Goal: Task Accomplishment & Management: Manage account settings

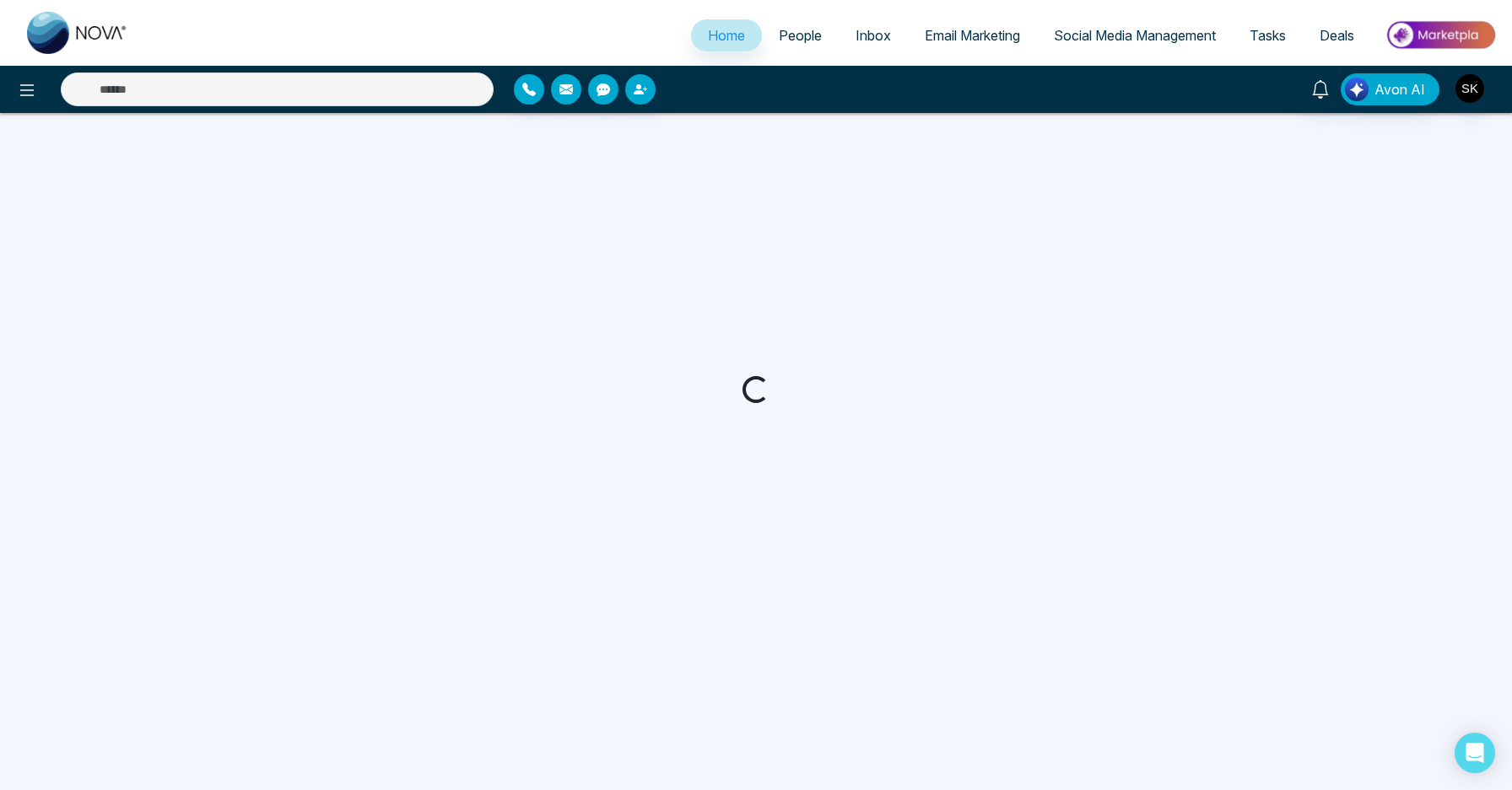
select select "*"
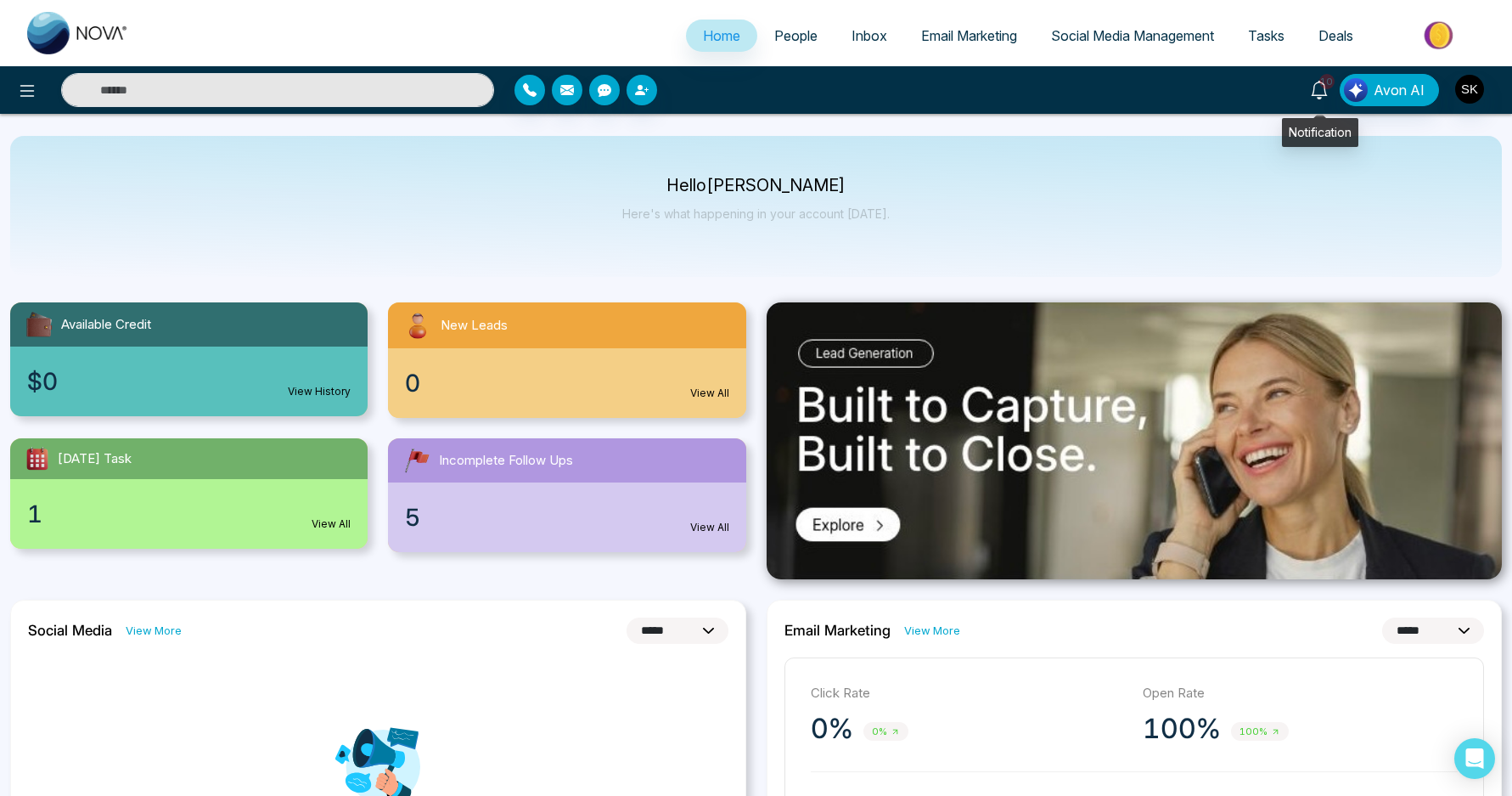
click at [1317, 83] on icon at bounding box center [1319, 90] width 19 height 19
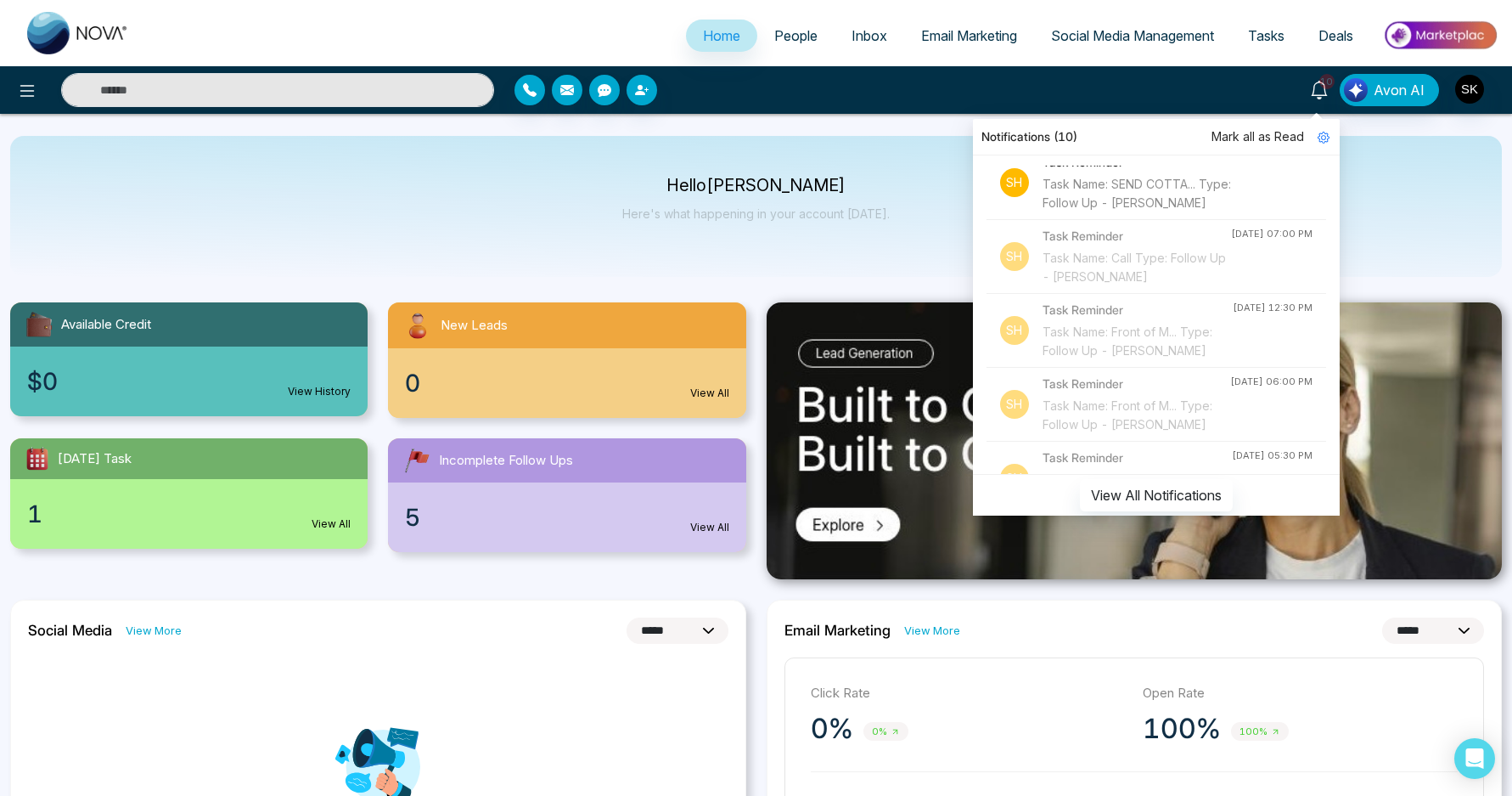
scroll to position [223, 0]
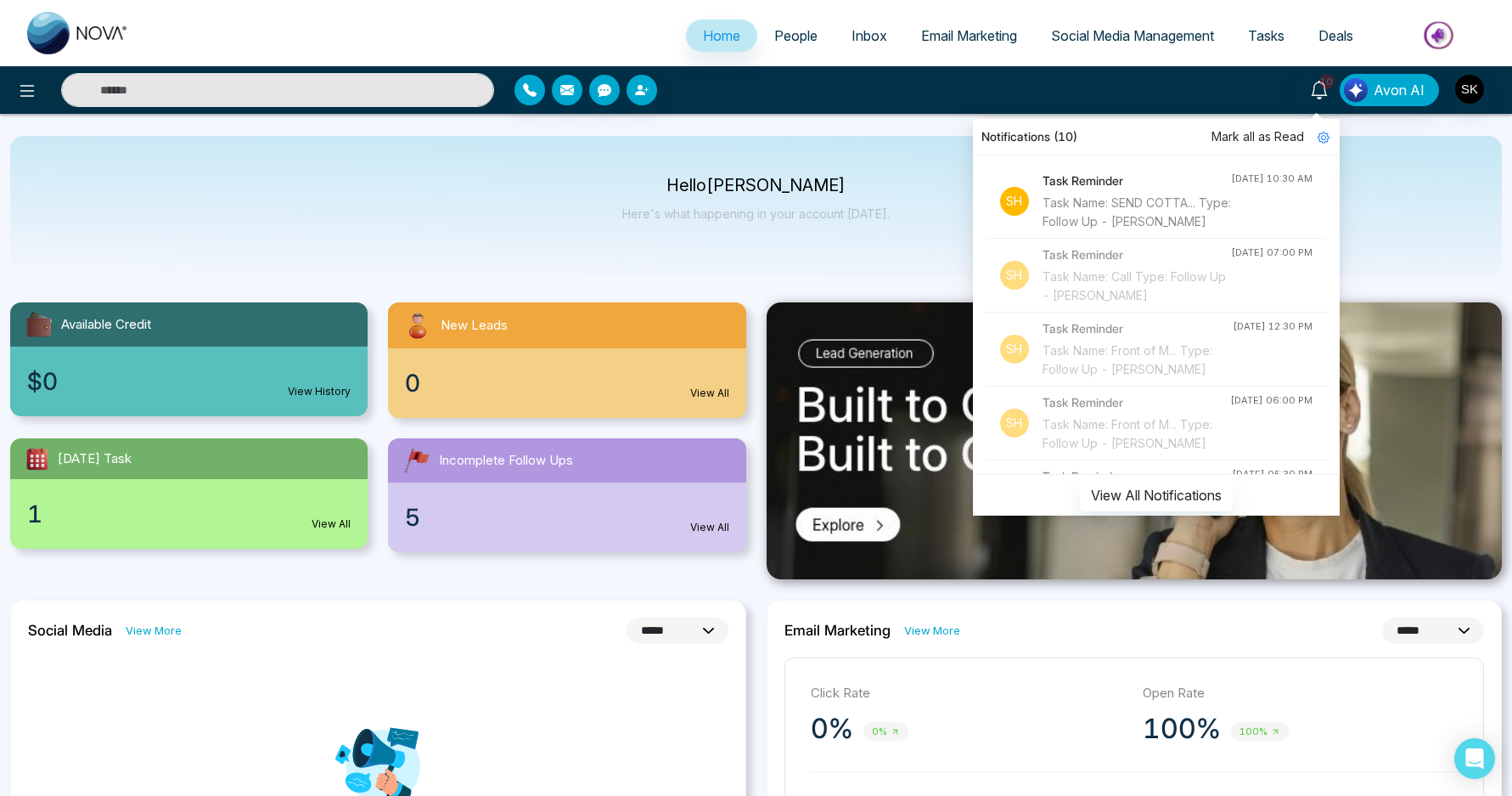
click at [1105, 231] on div "Task Name: SEND COTTA... Type: Follow Up - [PERSON_NAME]" at bounding box center [1136, 212] width 188 height 37
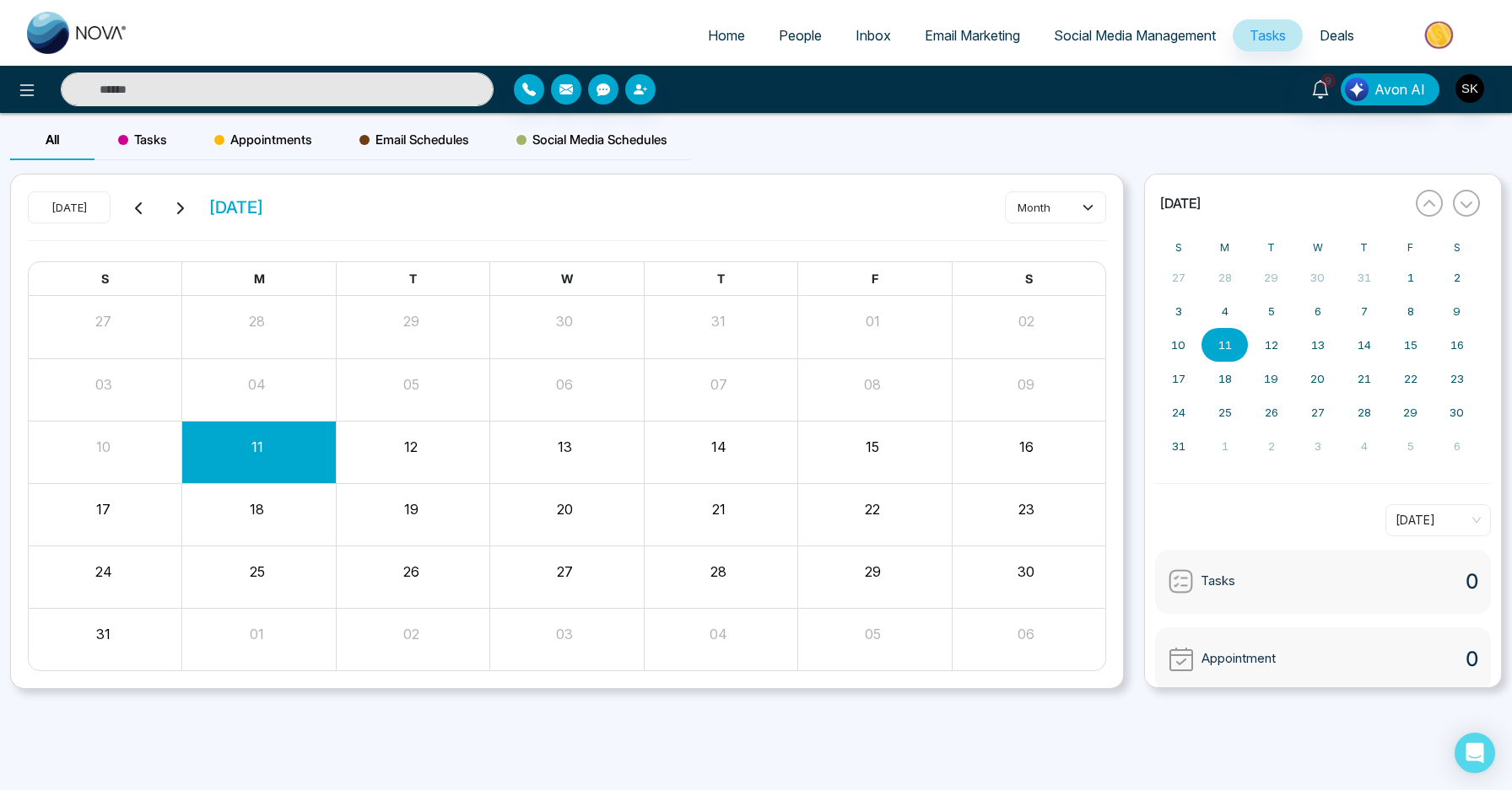
click at [343, 96] on input "text" at bounding box center [277, 89] width 433 height 34
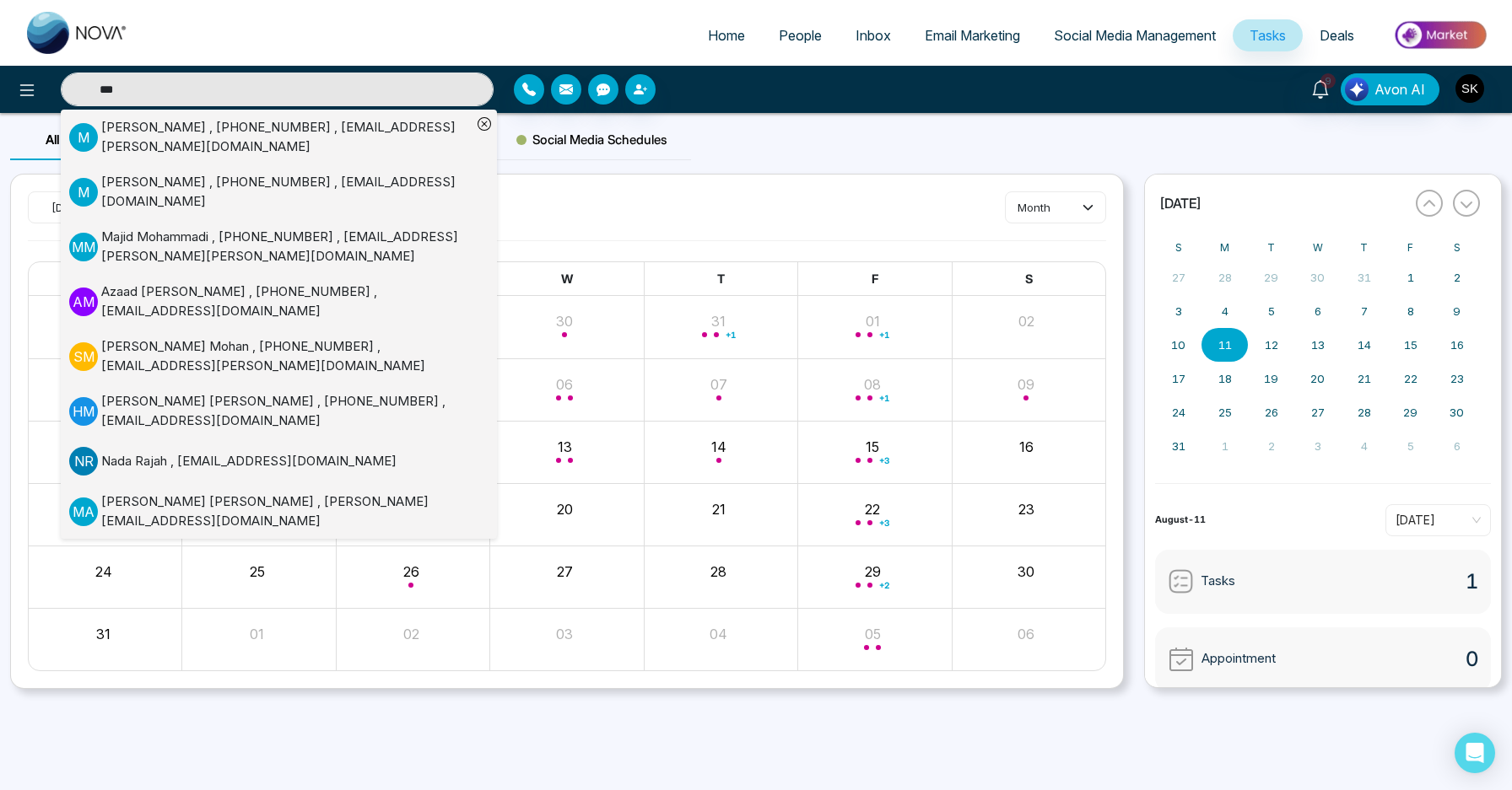
type input "***"
drag, startPoint x: 340, startPoint y: 165, endPoint x: 291, endPoint y: 192, distance: 55.9
click at [291, 192] on li "M [PERSON_NAME] , [PHONE_NUMBER] , [EMAIL_ADDRESS][DOMAIN_NAME]" at bounding box center [270, 192] width 402 height 55
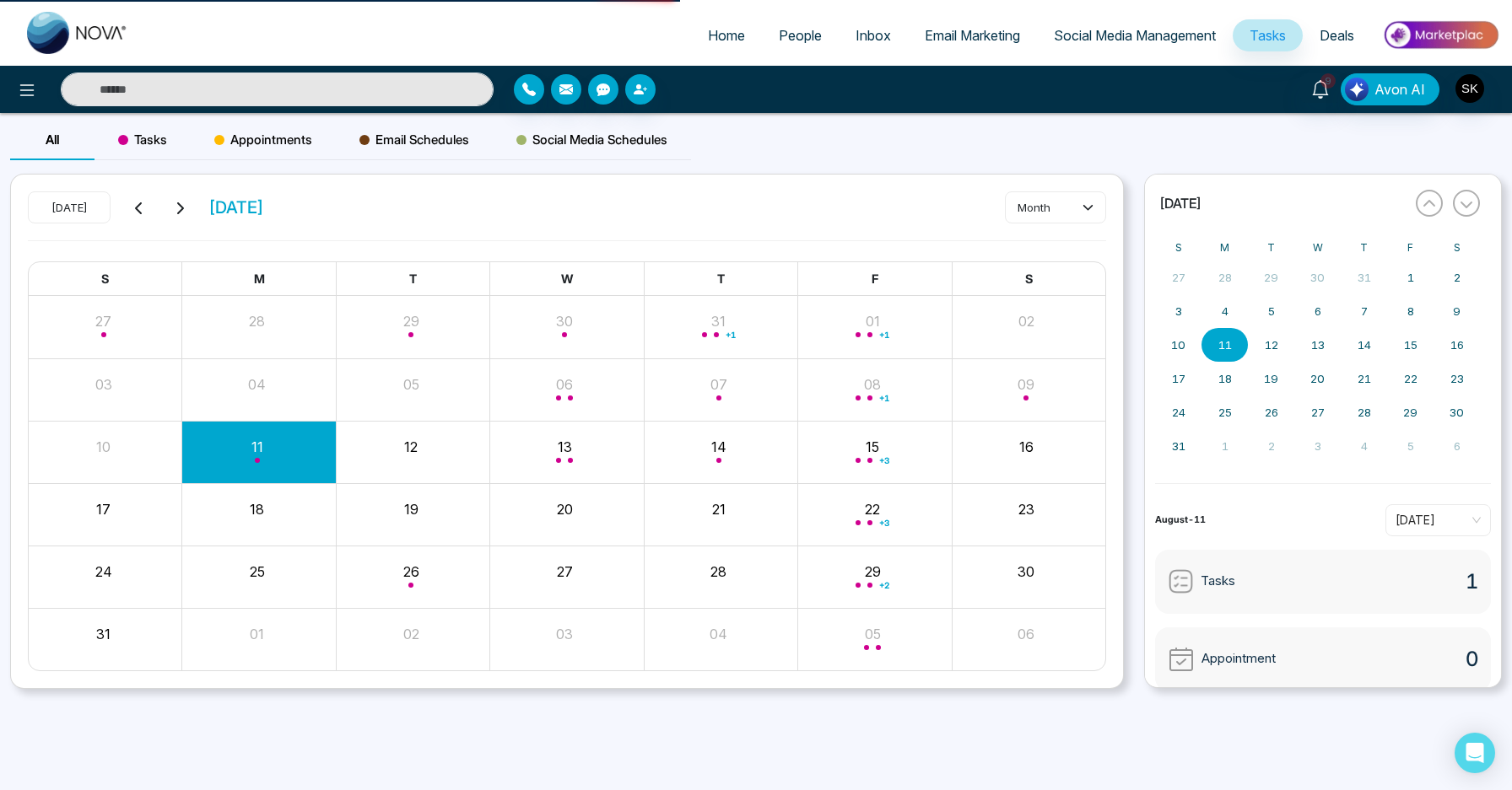
click at [264, 192] on div "[DATE] [DATE]" at bounding box center [146, 206] width 237 height 32
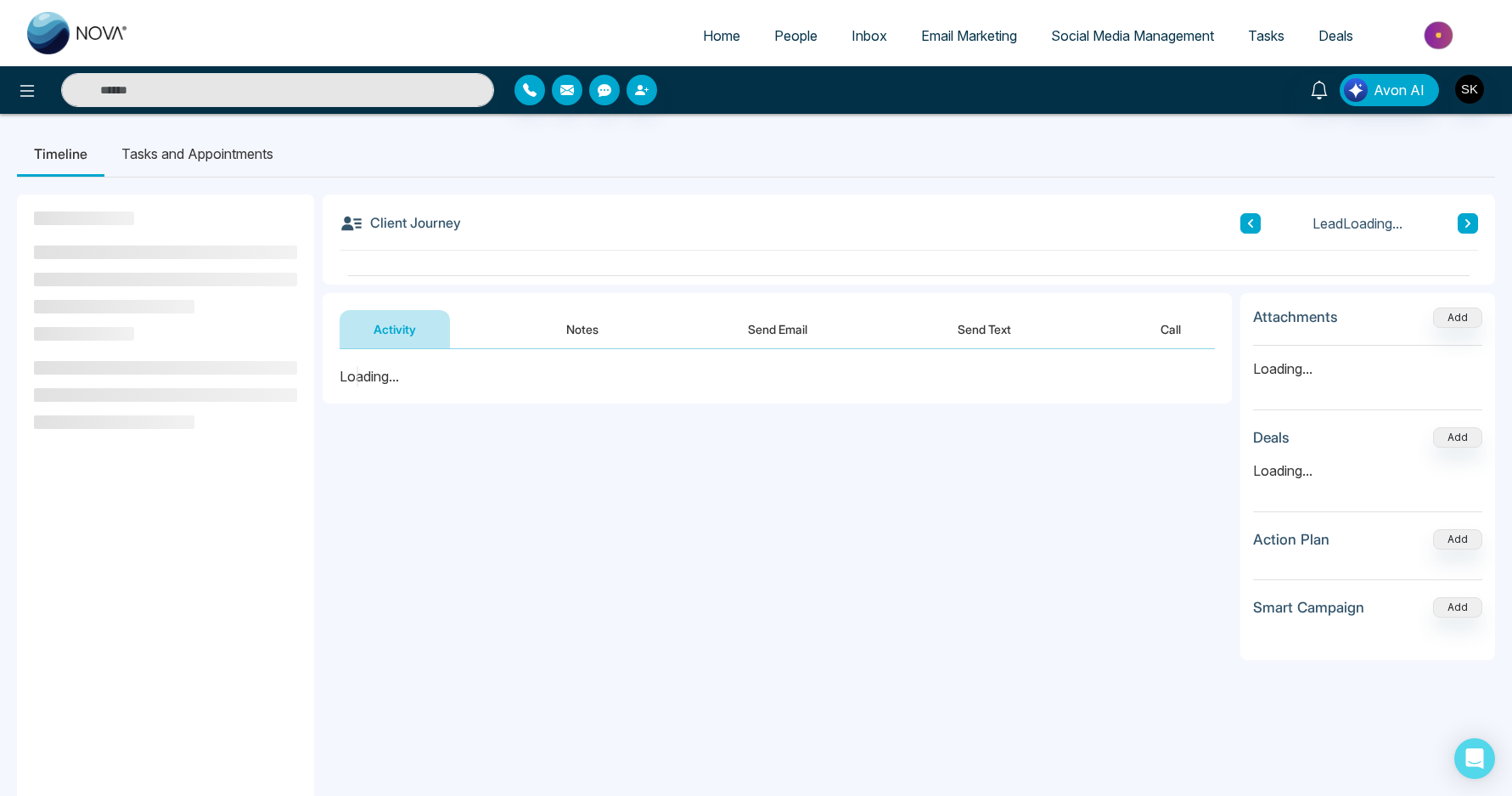
click at [586, 336] on button "Notes" at bounding box center [582, 328] width 101 height 38
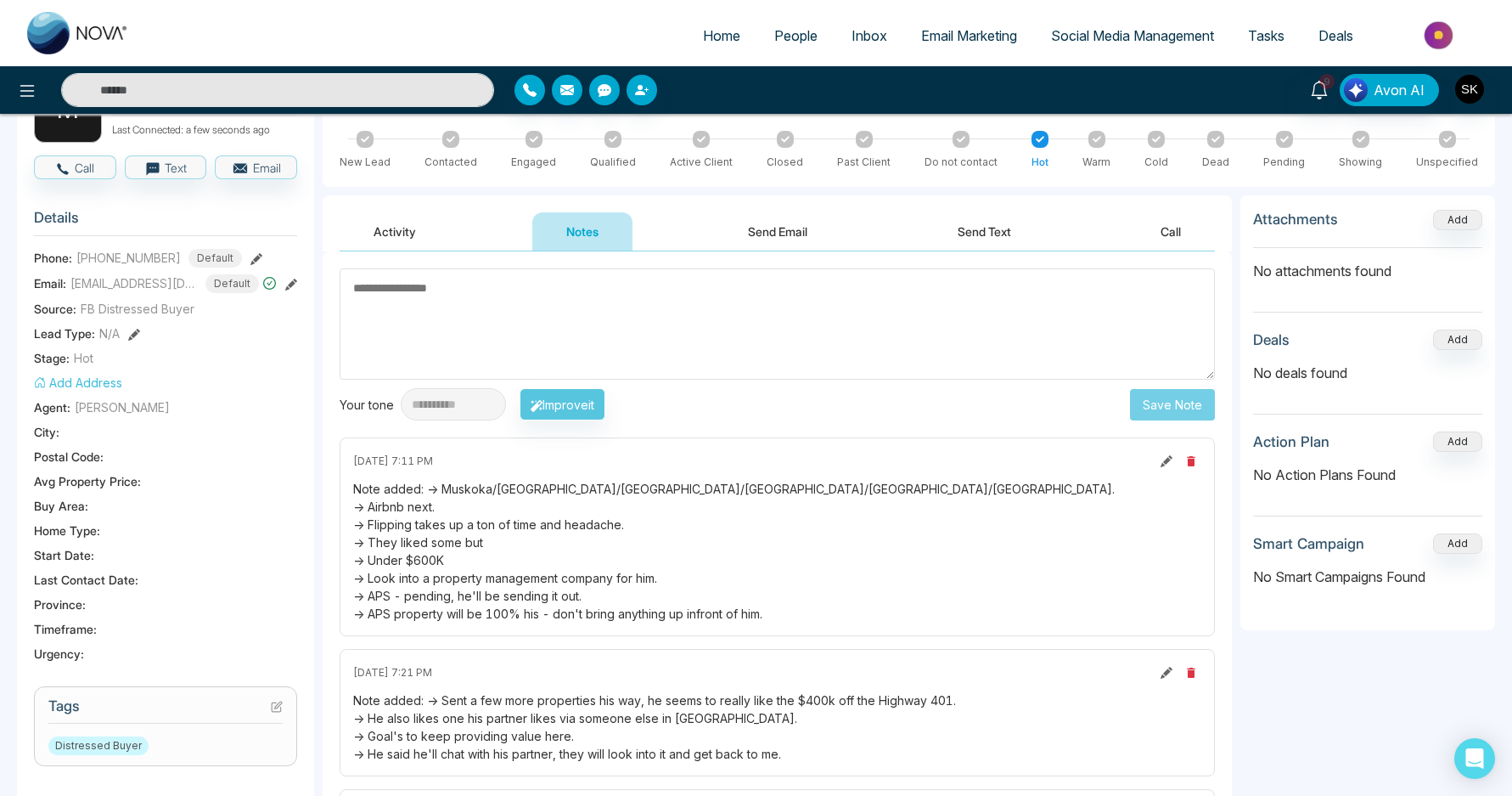
scroll to position [166, 0]
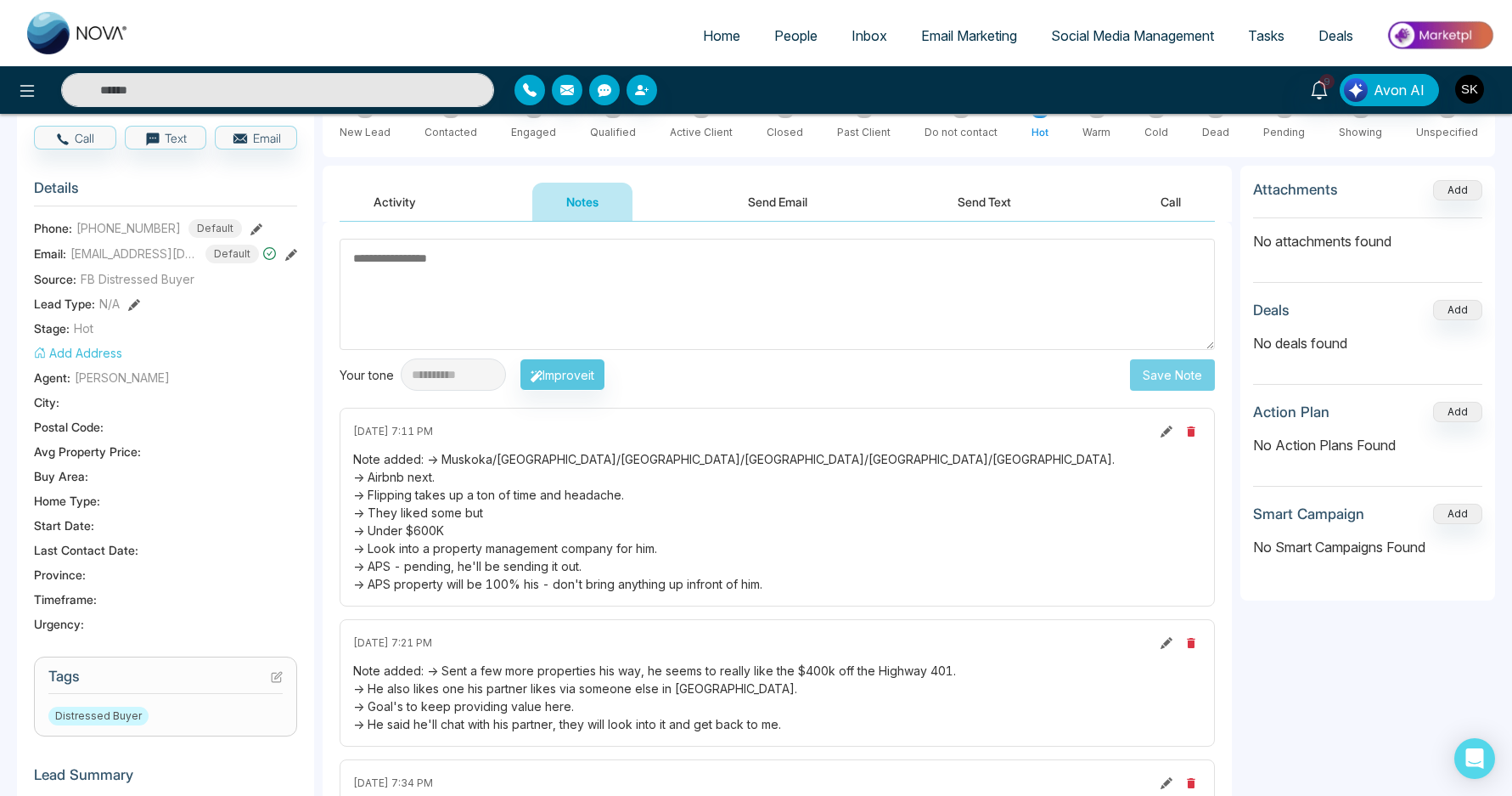
click at [469, 457] on div "Note added: -> Muskoka/[GEOGRAPHIC_DATA]/[GEOGRAPHIC_DATA]/[GEOGRAPHIC_DATA]/[G…" at bounding box center [777, 522] width 848 height 143
click at [515, 453] on div "Note added: -> Muskoka/[GEOGRAPHIC_DATA]/[GEOGRAPHIC_DATA]/[GEOGRAPHIC_DATA]/[G…" at bounding box center [777, 522] width 848 height 143
click at [573, 460] on div "Note added: -> Muskoka/[GEOGRAPHIC_DATA]/[GEOGRAPHIC_DATA]/[GEOGRAPHIC_DATA]/[G…" at bounding box center [777, 522] width 848 height 143
click at [643, 461] on div "Note added: -> Muskoka/[GEOGRAPHIC_DATA]/[GEOGRAPHIC_DATA]/[GEOGRAPHIC_DATA]/[G…" at bounding box center [777, 522] width 848 height 143
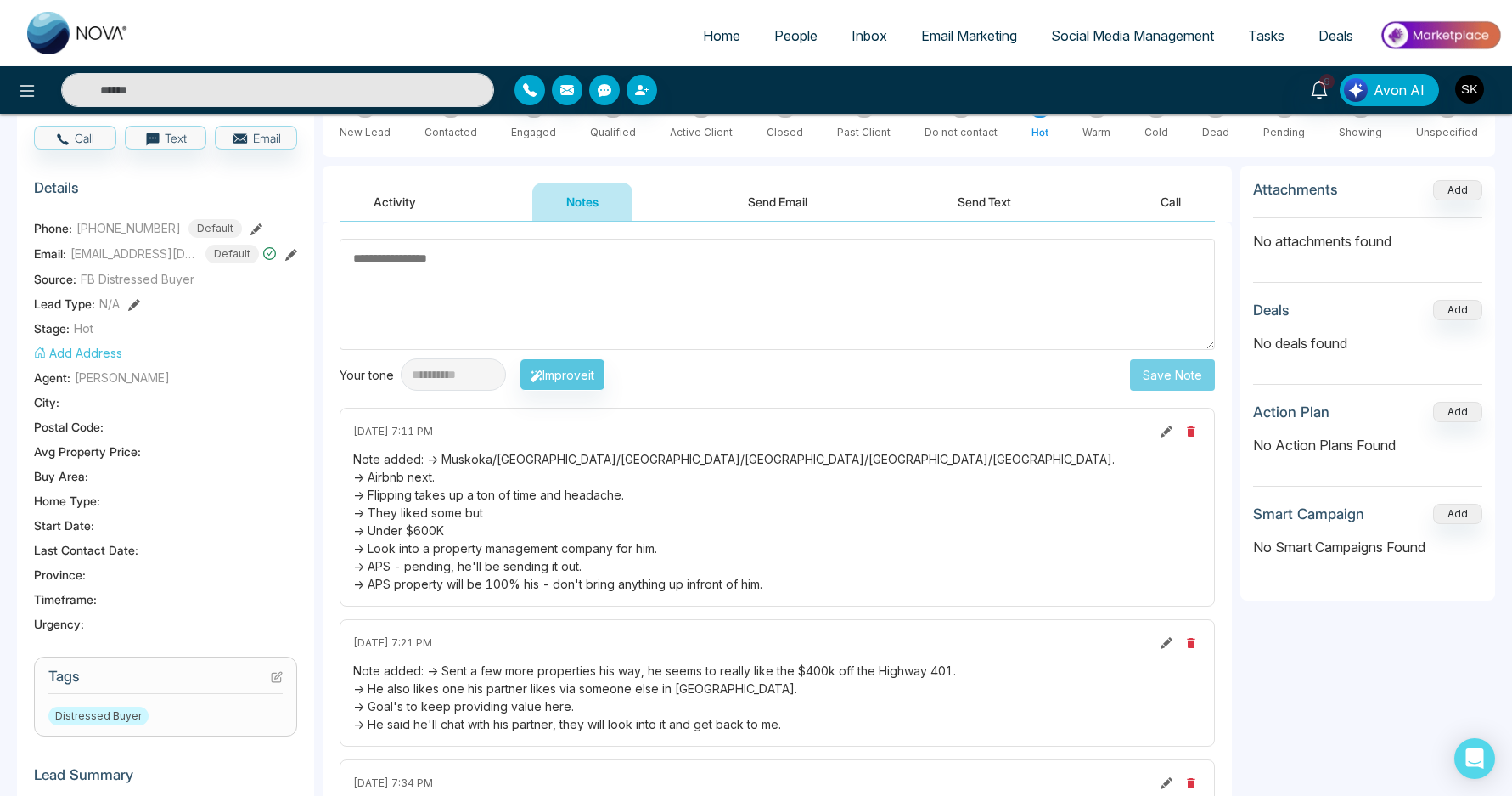
click at [716, 461] on div "Note added: -> Muskoka/[GEOGRAPHIC_DATA]/[GEOGRAPHIC_DATA]/[GEOGRAPHIC_DATA]/[G…" at bounding box center [777, 522] width 848 height 143
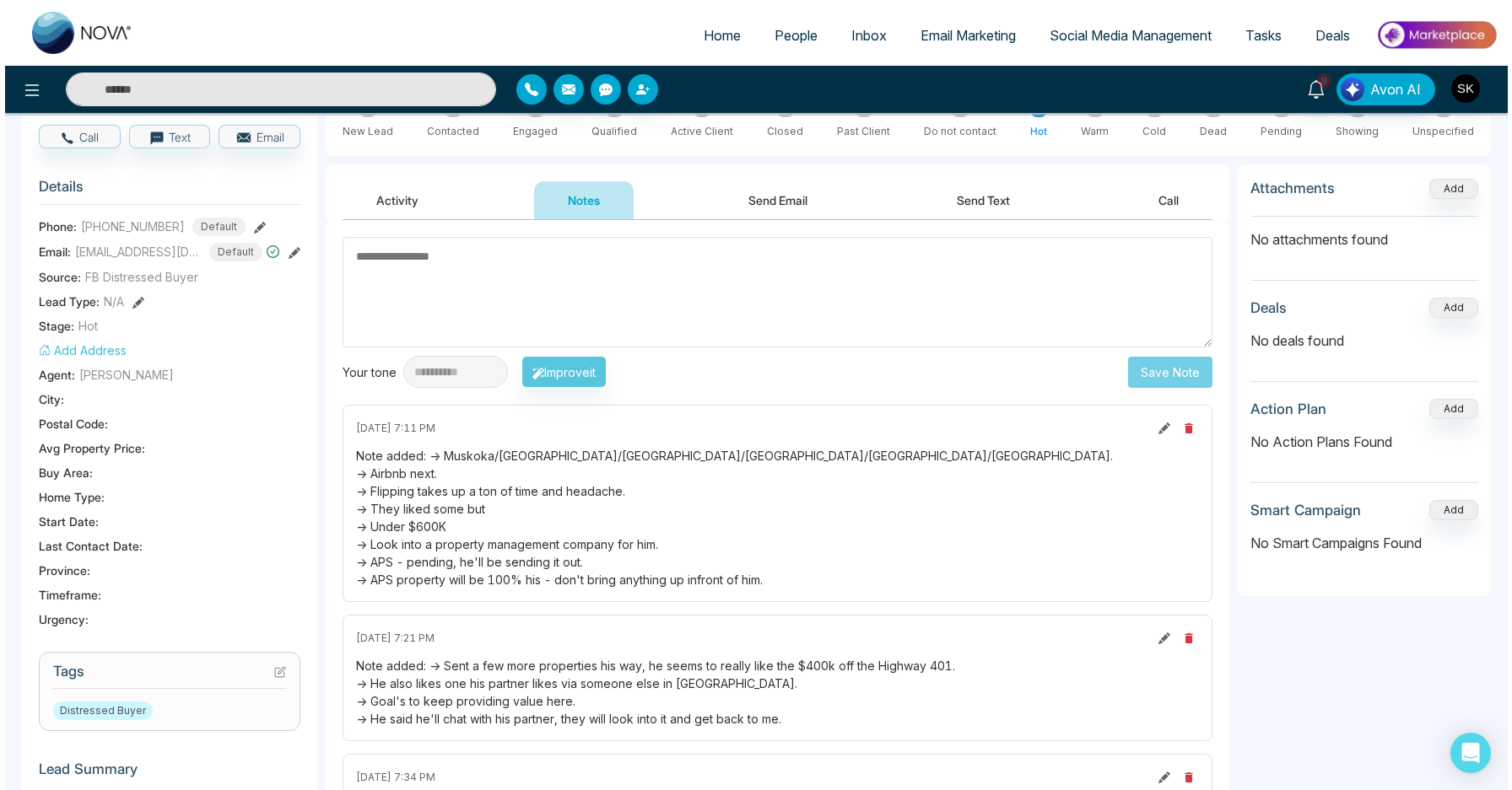
scroll to position [0, 0]
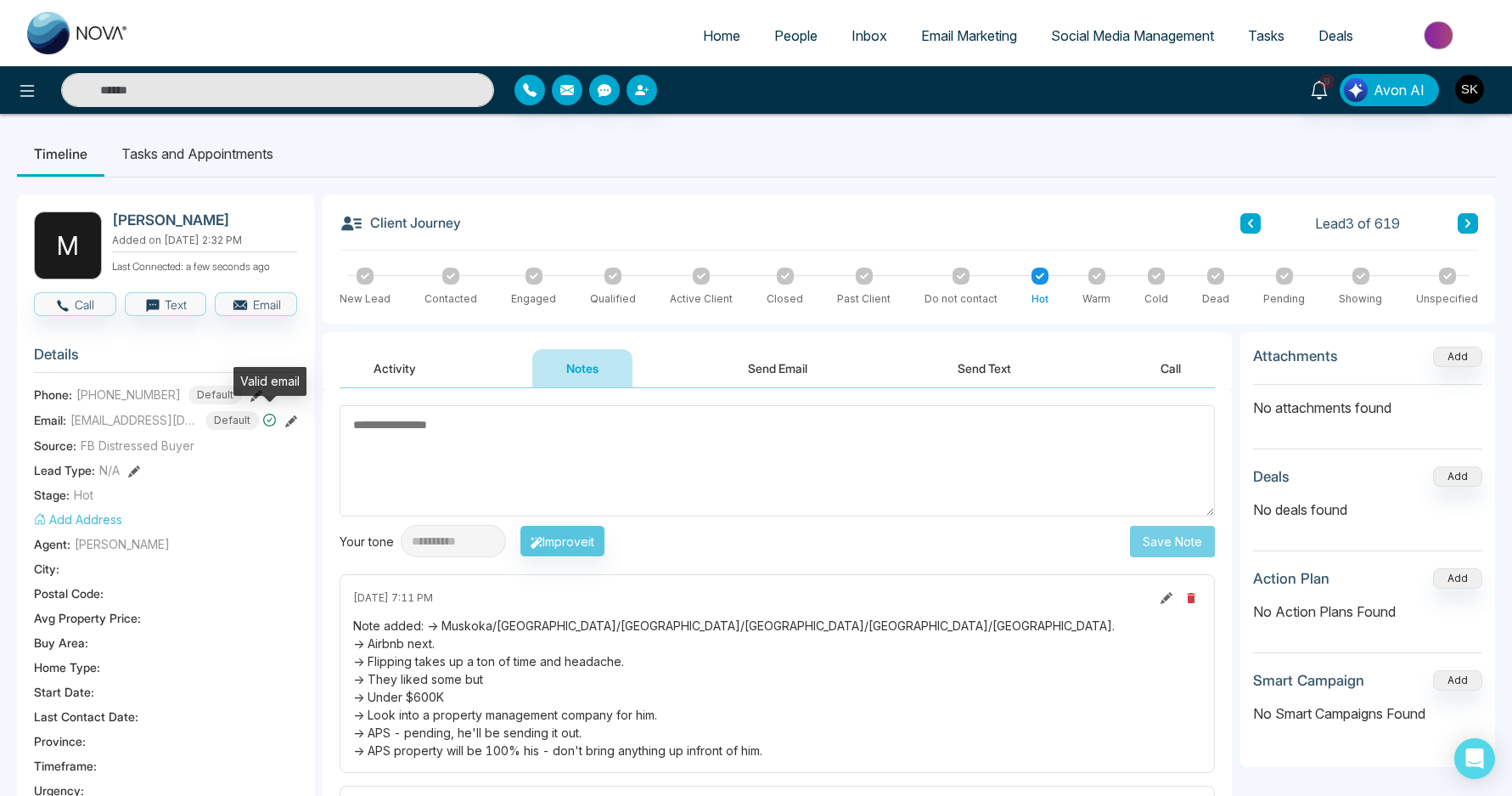
click at [279, 421] on div "Email: [EMAIL_ADDRESS][DOMAIN_NAME] Default" at bounding box center [166, 420] width 264 height 19
click at [297, 418] on icon at bounding box center [291, 421] width 12 height 12
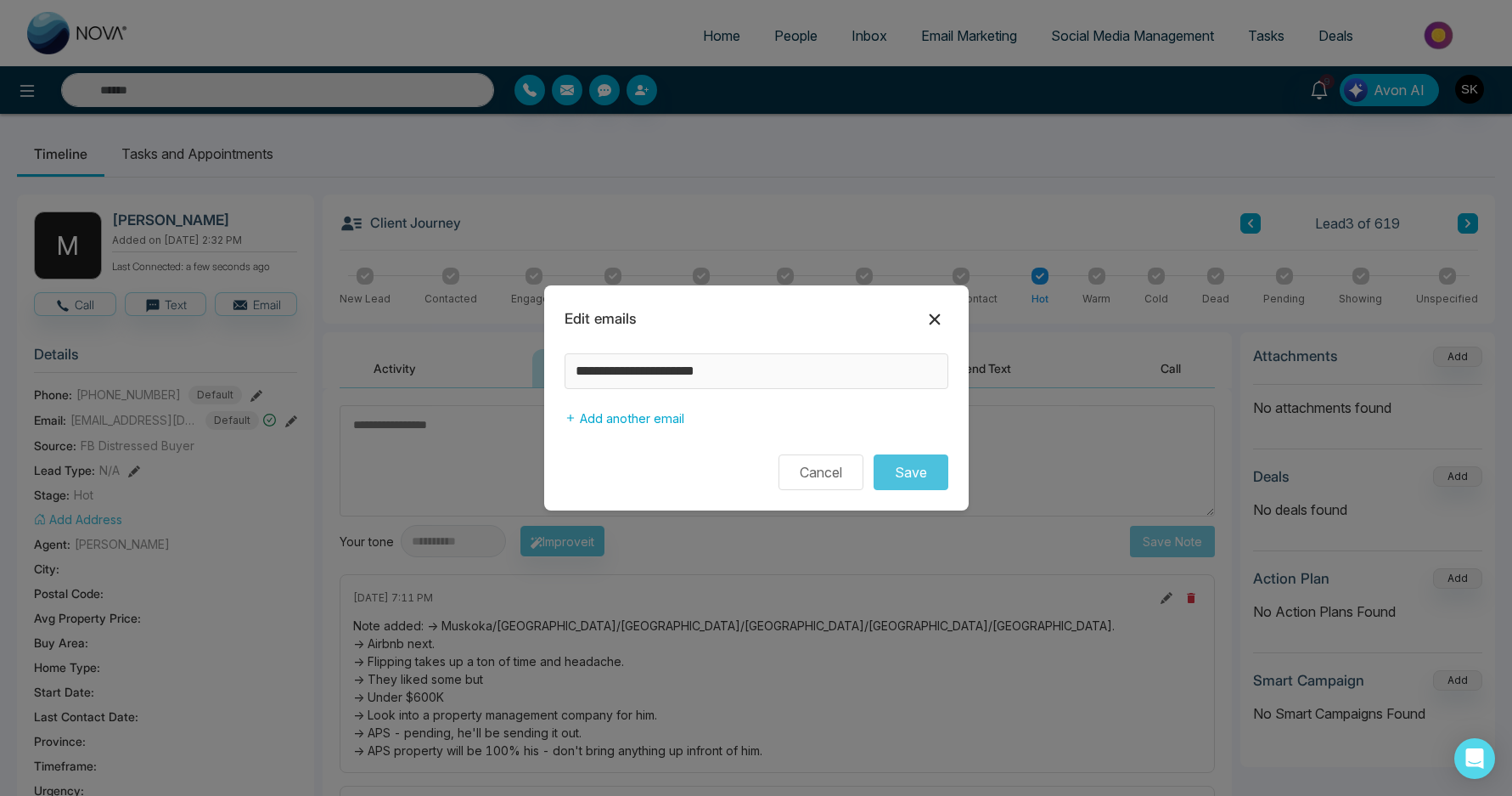
click at [934, 324] on icon at bounding box center [934, 319] width 20 height 21
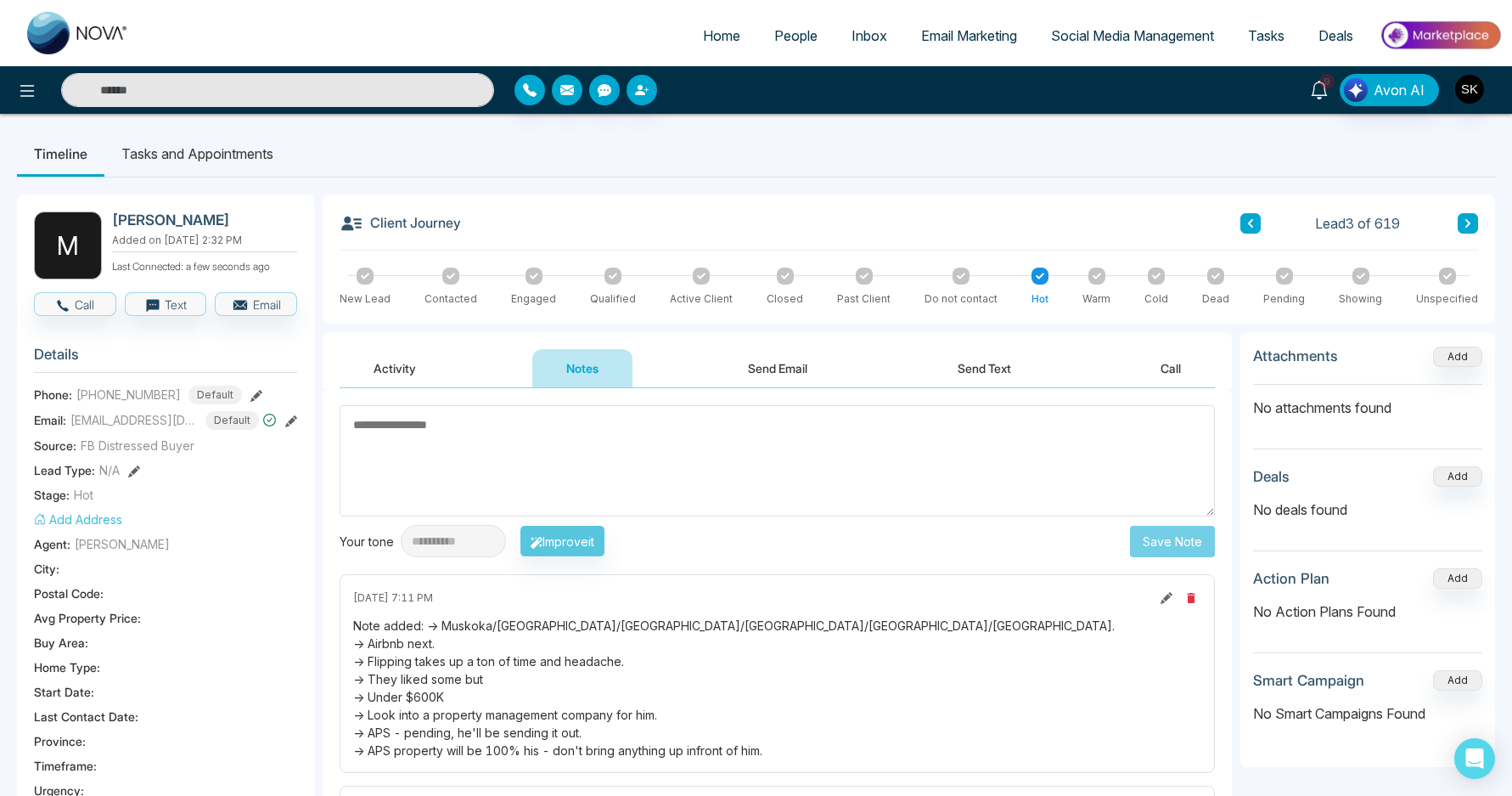
click at [1324, 92] on icon at bounding box center [1319, 90] width 19 height 19
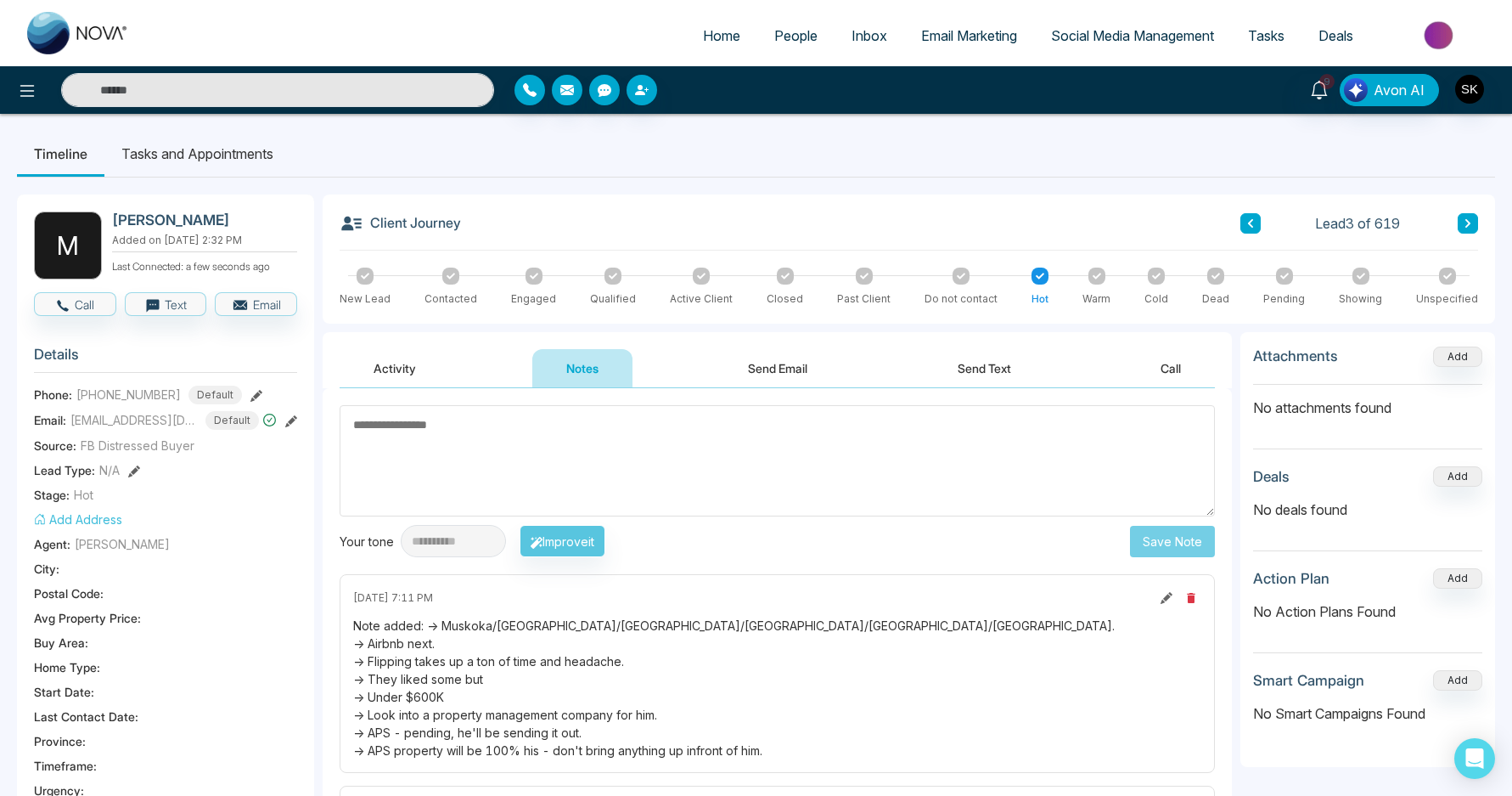
click at [573, 467] on textarea at bounding box center [777, 461] width 876 height 111
type textarea "**********"
click at [211, 146] on li "Tasks and Appointments" at bounding box center [197, 153] width 185 height 46
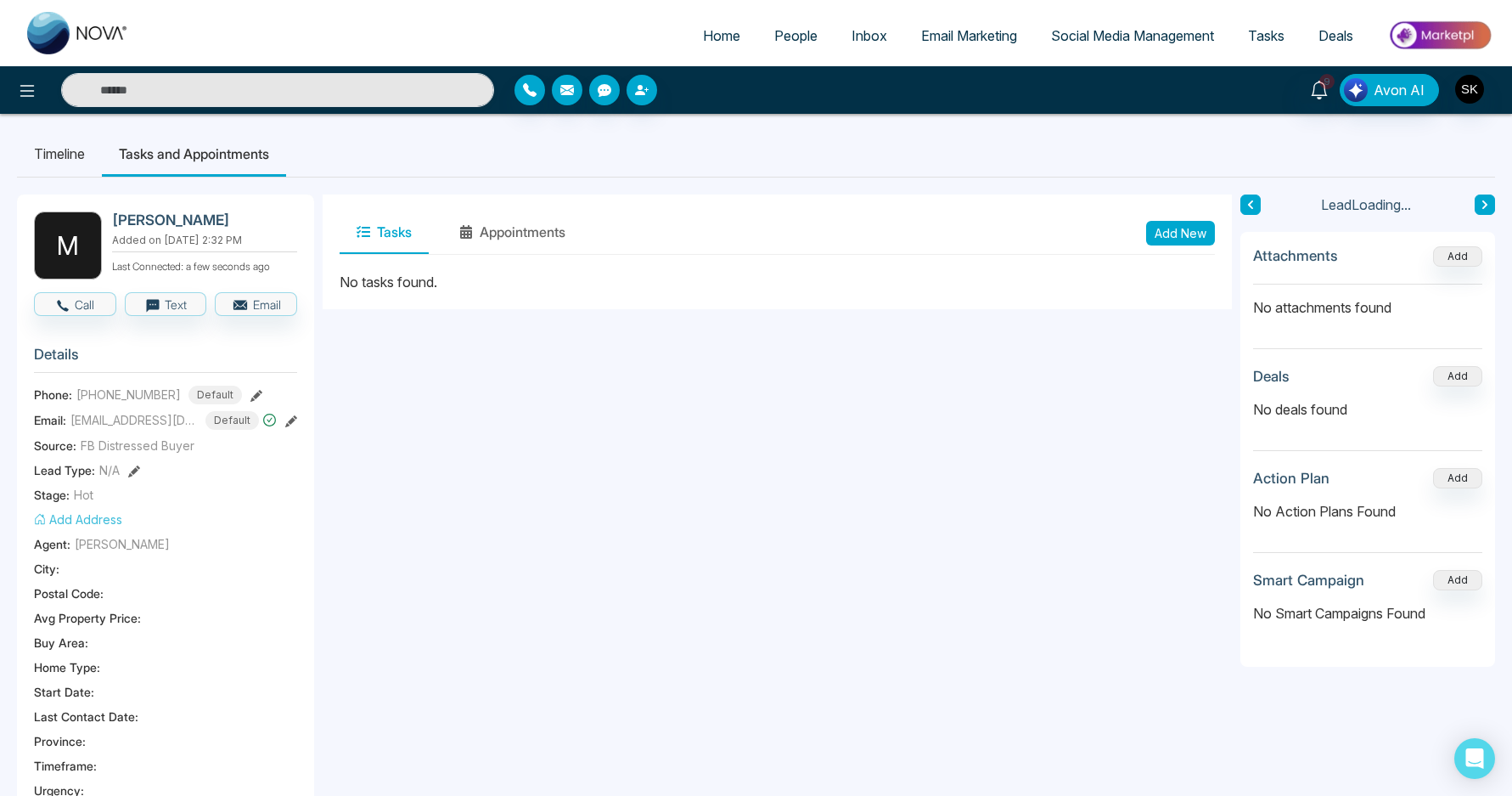
click at [1181, 236] on button "Add New" at bounding box center [1180, 232] width 68 height 24
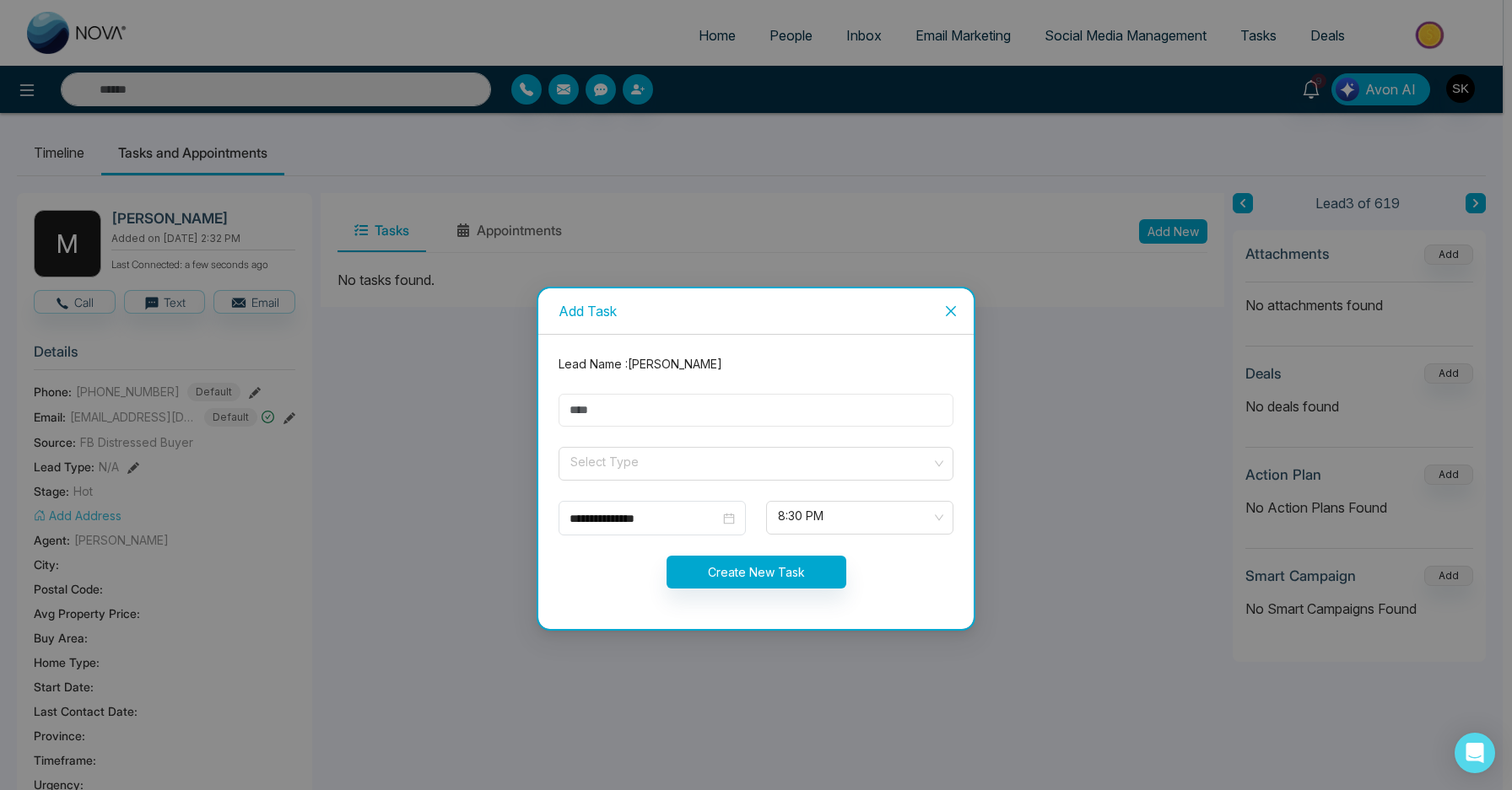
click at [615, 415] on input "text" at bounding box center [756, 410] width 395 height 33
click at [688, 394] on input "**" at bounding box center [756, 410] width 395 height 33
click at [652, 415] on input "**" at bounding box center [756, 410] width 395 height 33
type input "**********"
click at [677, 472] on input "search" at bounding box center [750, 460] width 363 height 25
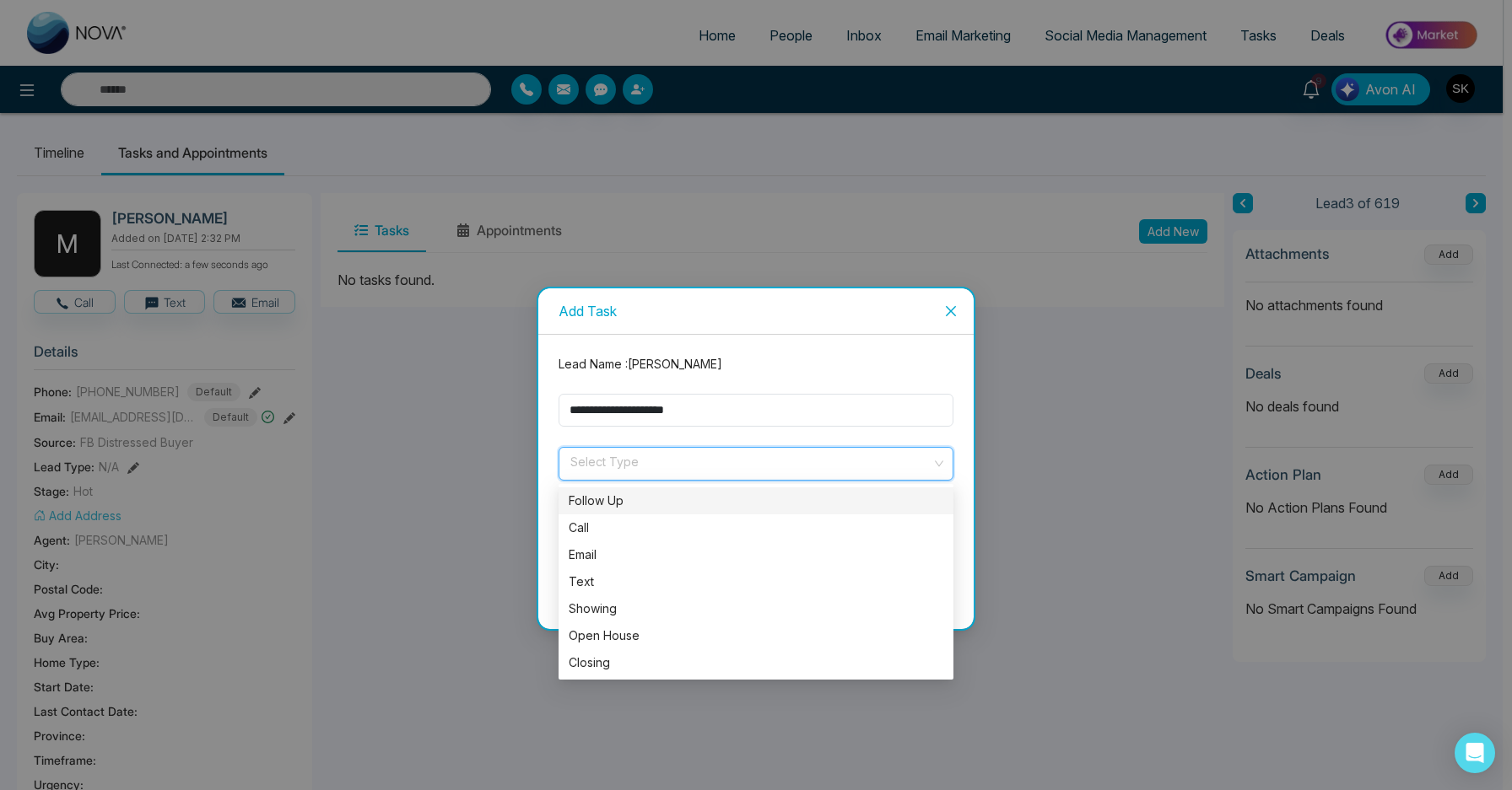
click at [651, 502] on div "Follow Up" at bounding box center [756, 500] width 374 height 18
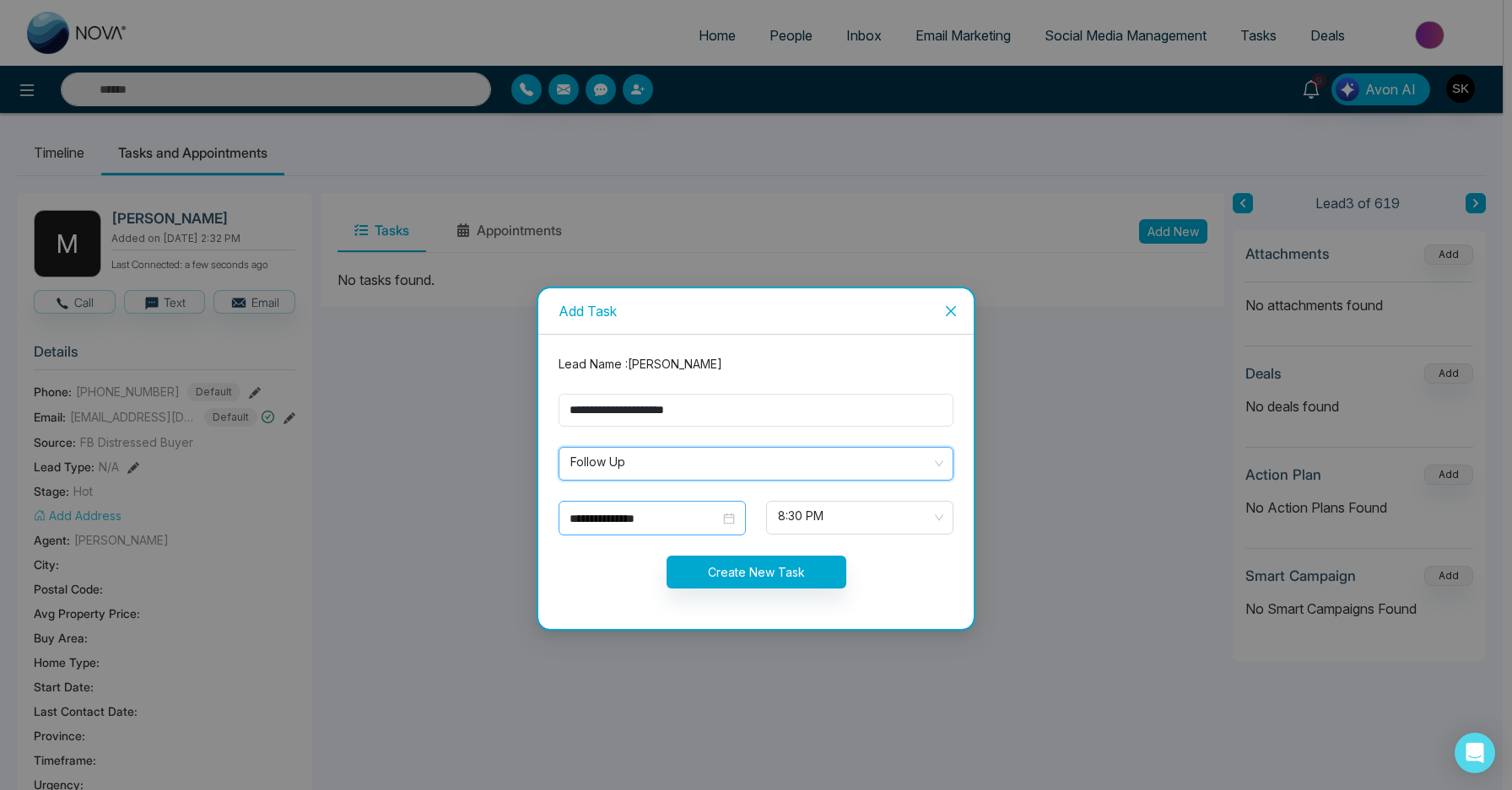
click at [638, 521] on input "**********" at bounding box center [644, 518] width 150 height 18
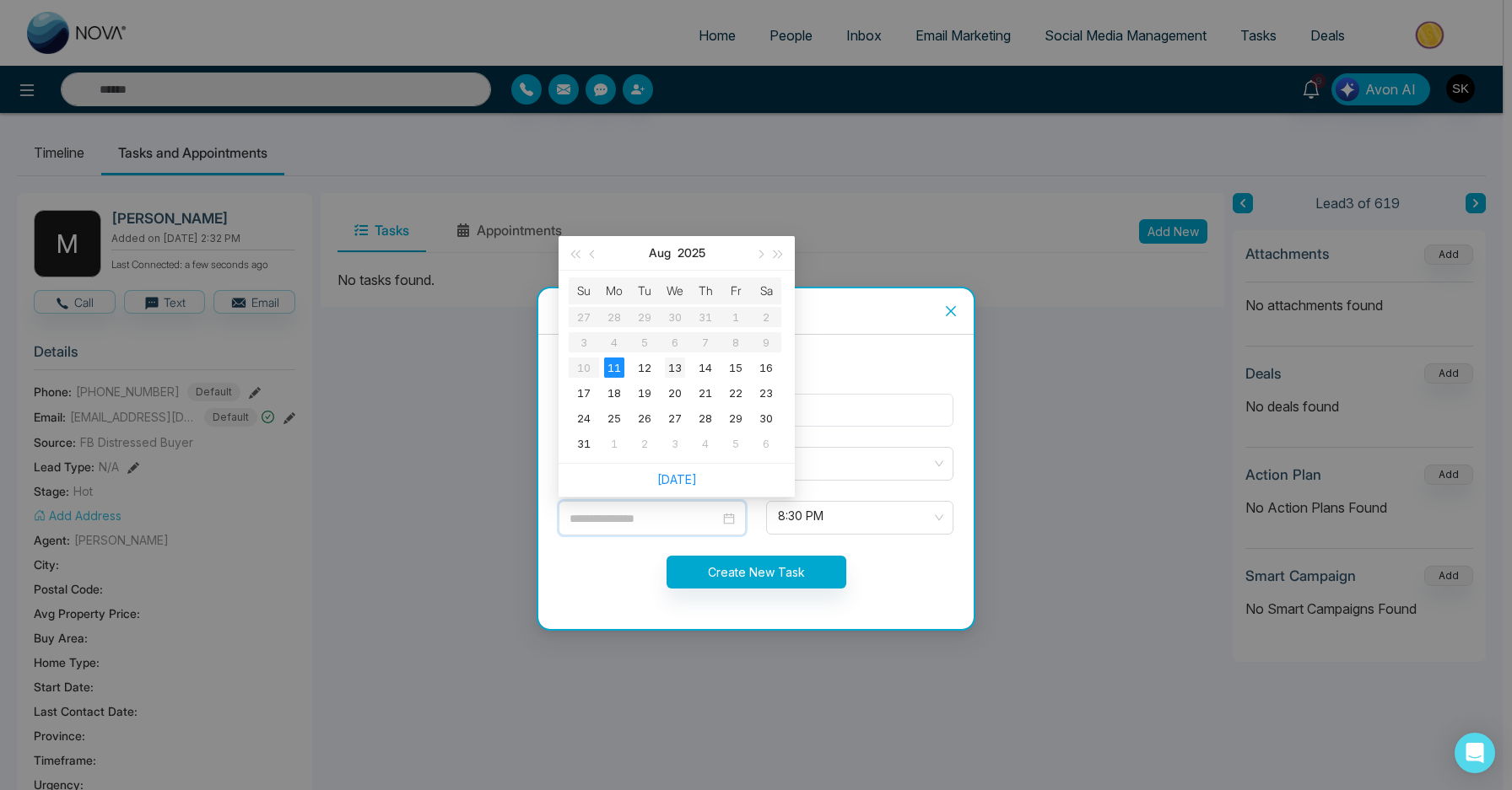
type input "**********"
click at [681, 372] on div "13" at bounding box center [674, 367] width 20 height 20
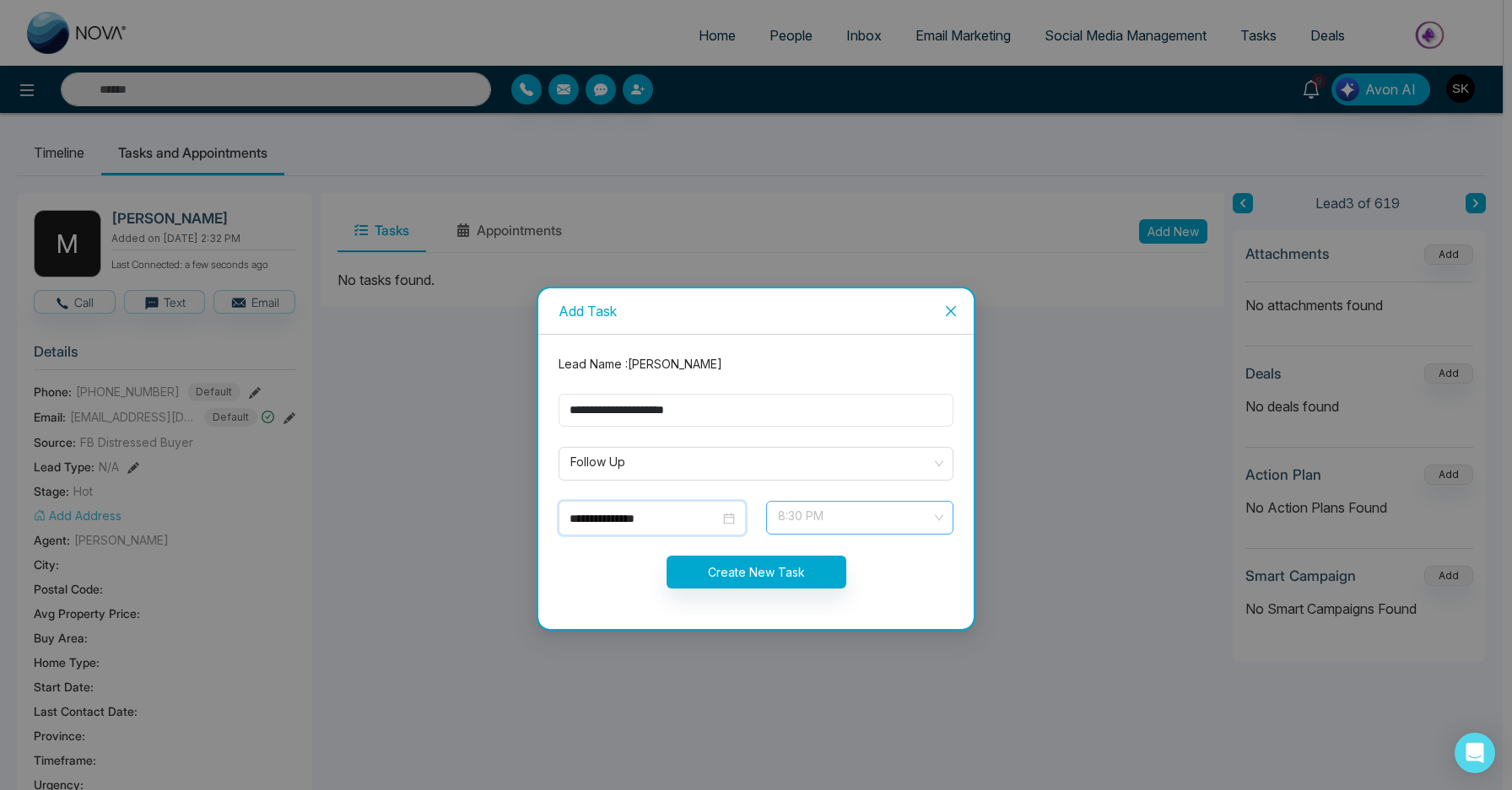
click at [811, 520] on span "8:30 PM" at bounding box center [859, 518] width 164 height 29
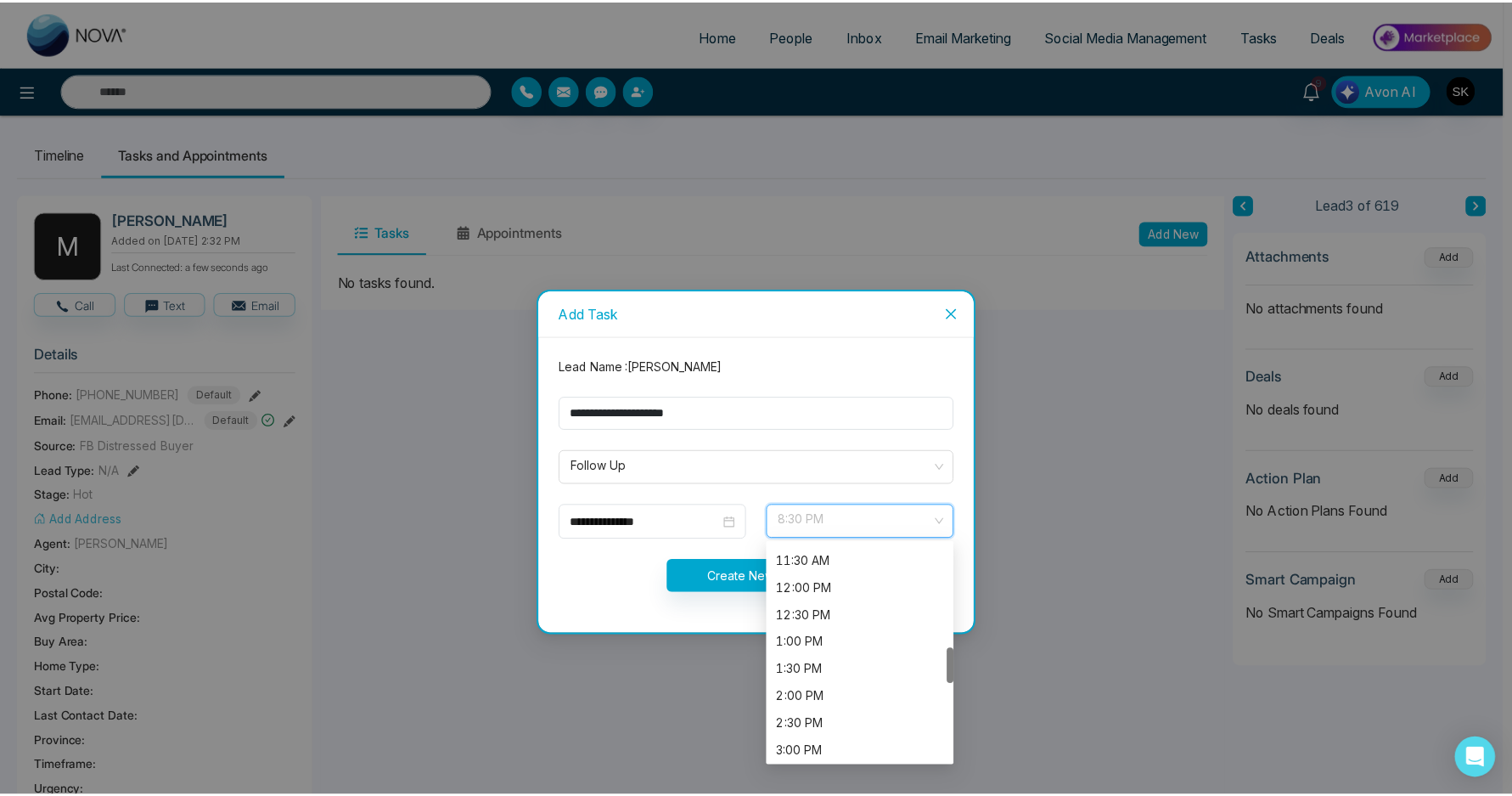
scroll to position [588, 0]
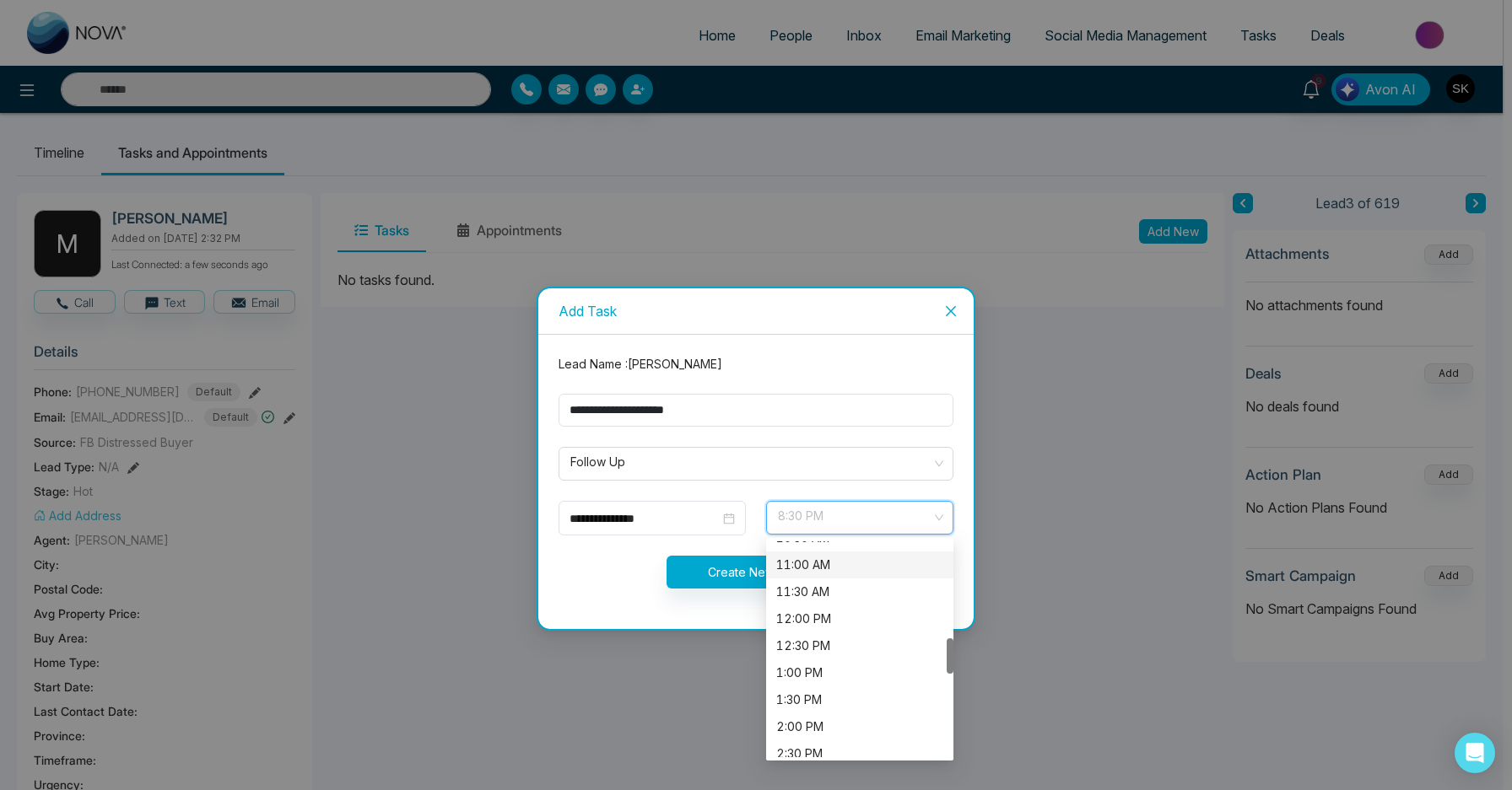
click at [820, 566] on div "11:00 AM" at bounding box center [859, 564] width 167 height 18
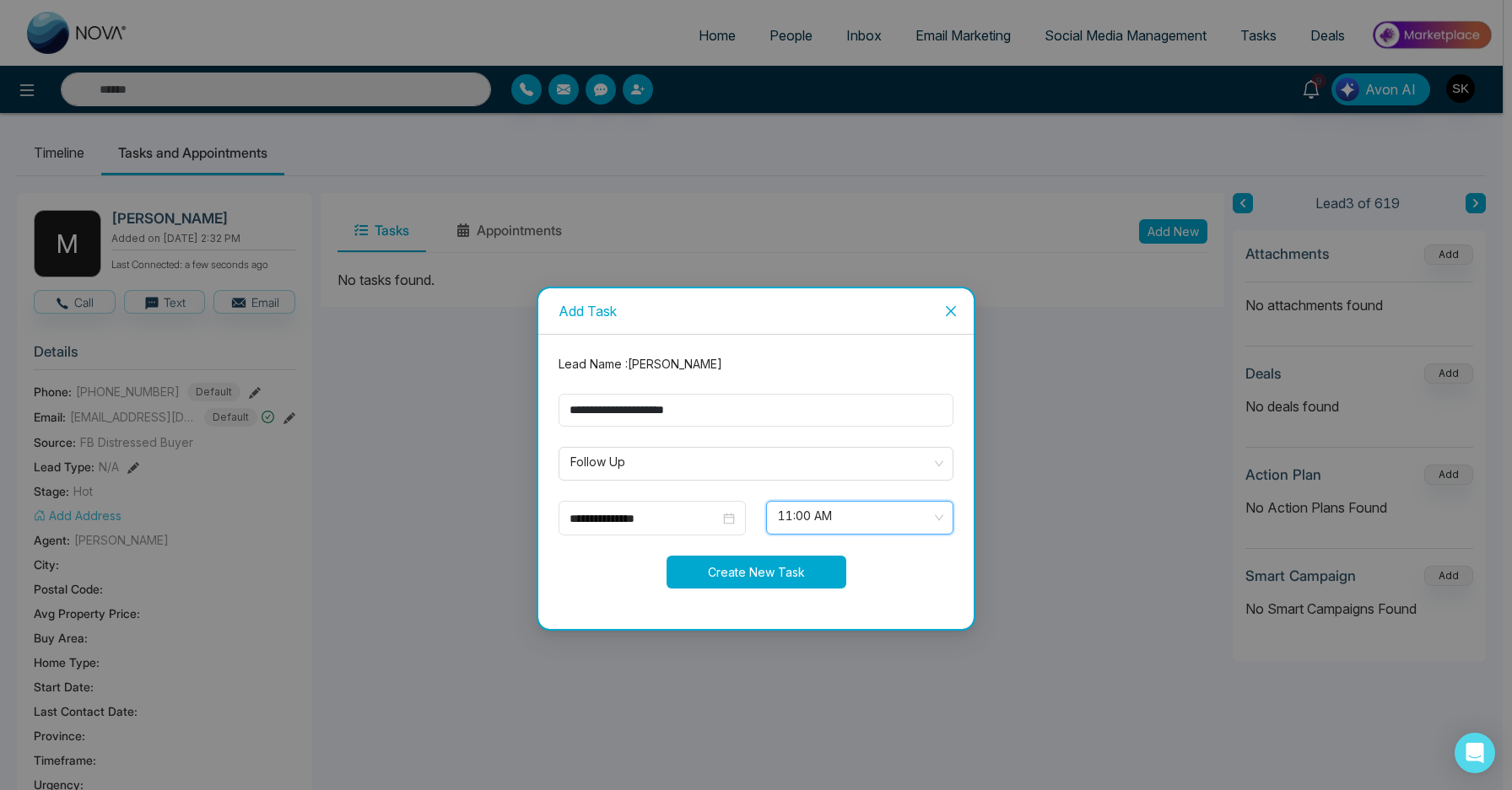
click at [752, 571] on button "Create New Task" at bounding box center [756, 572] width 179 height 33
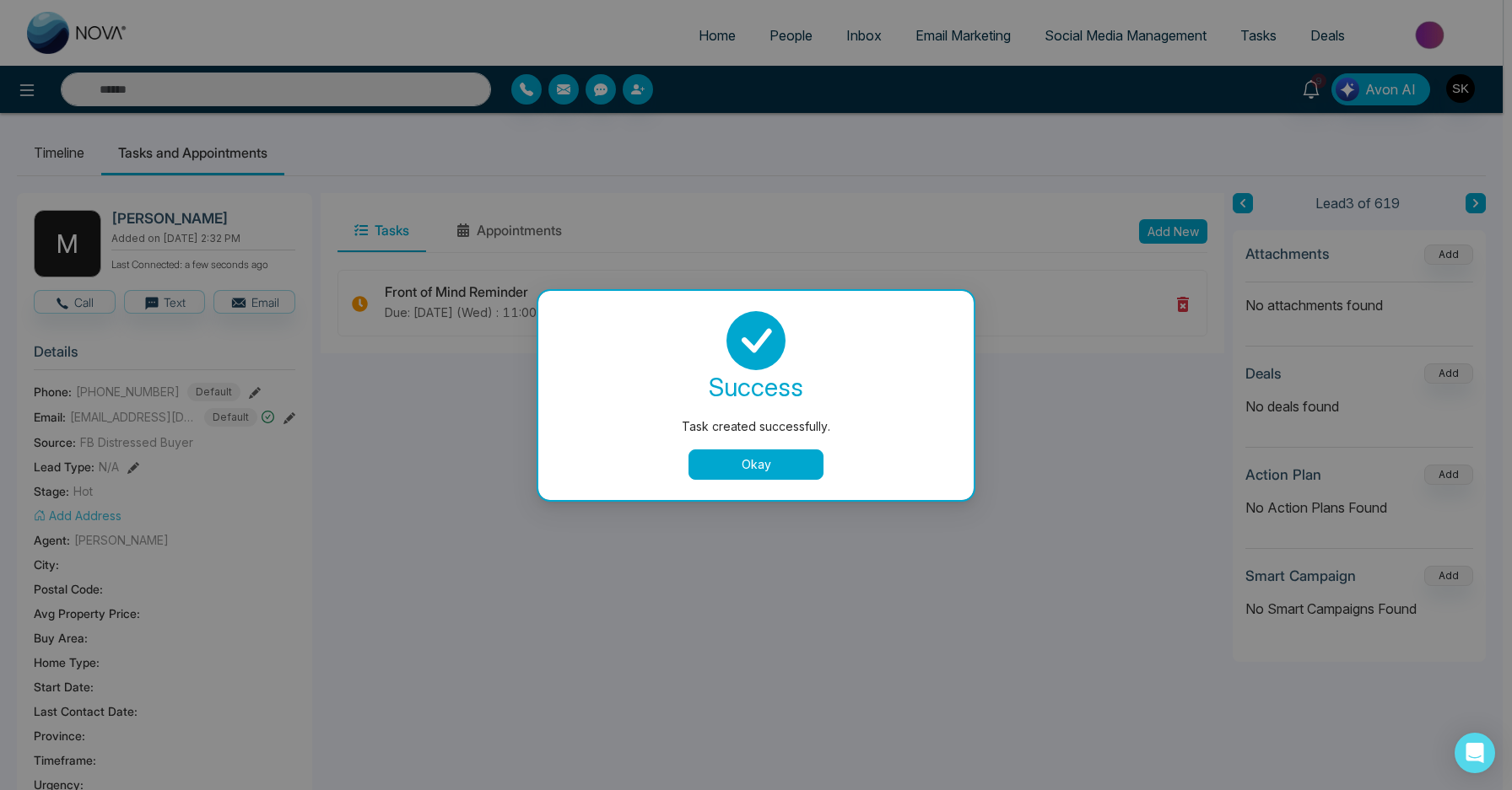
click at [767, 444] on div "success Task created successfully. Okay" at bounding box center [756, 395] width 395 height 169
click at [750, 466] on button "Okay" at bounding box center [756, 464] width 135 height 30
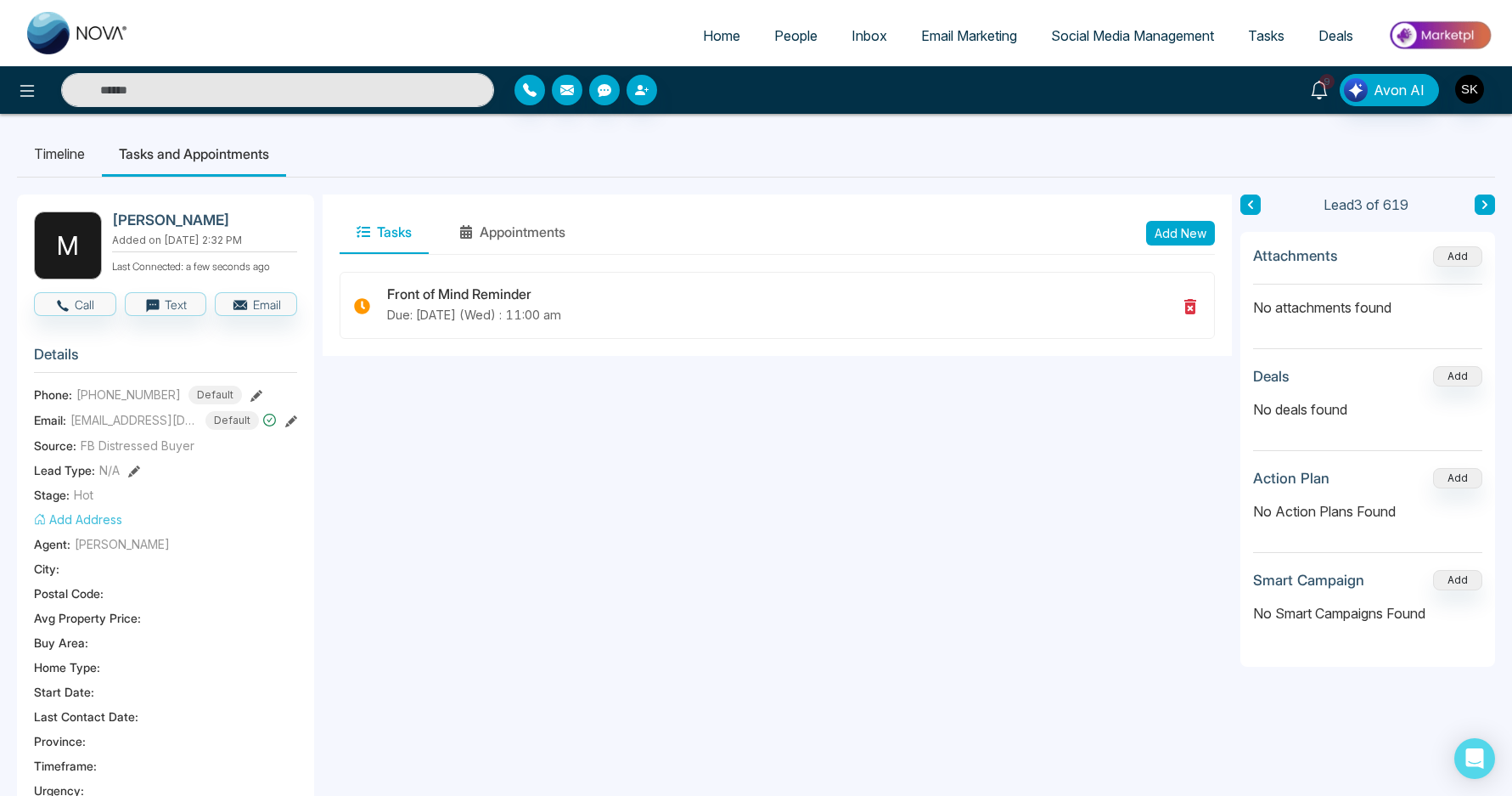
click at [1337, 93] on link "9" at bounding box center [1320, 89] width 41 height 29
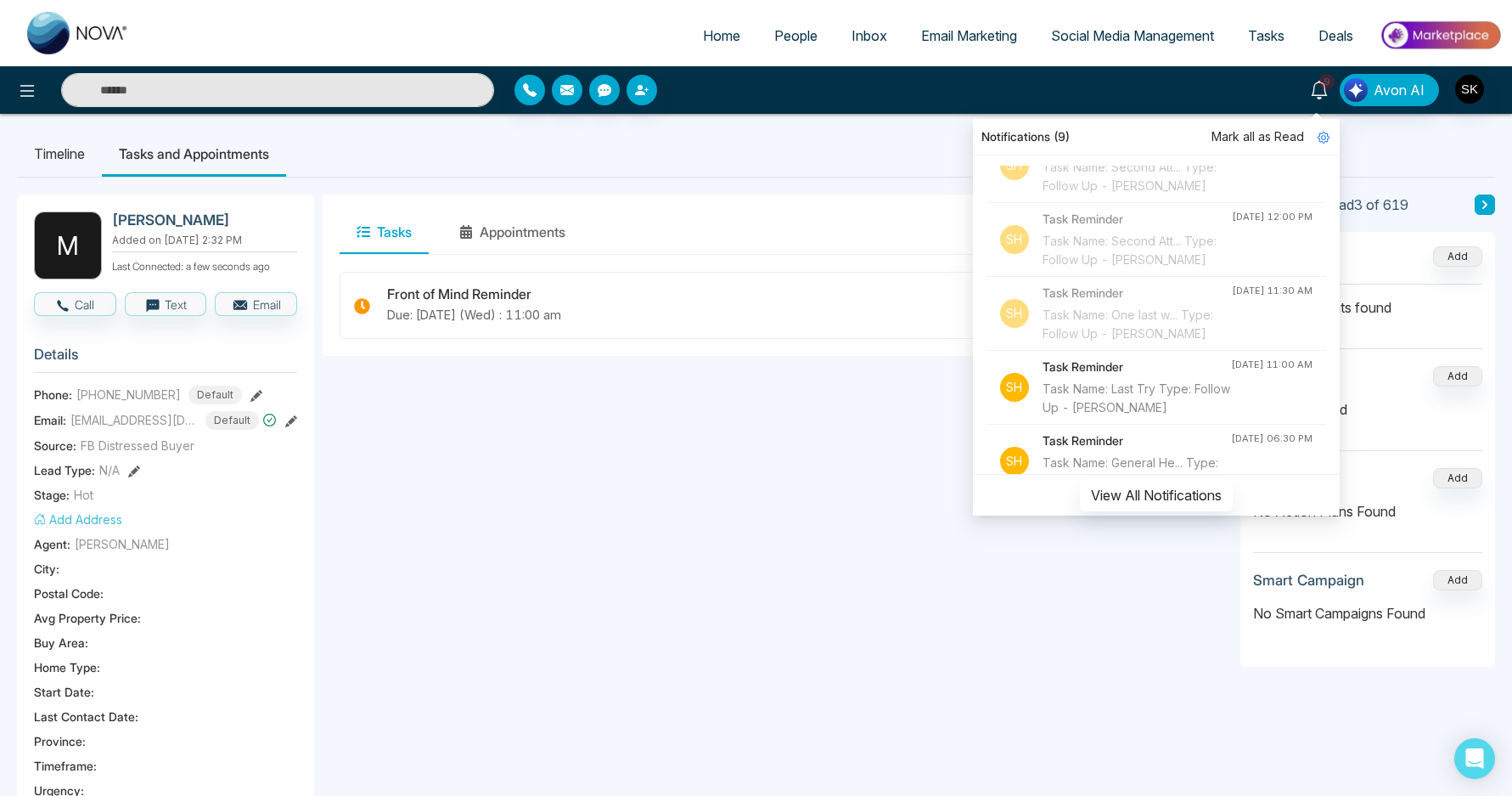
scroll to position [1798, 0]
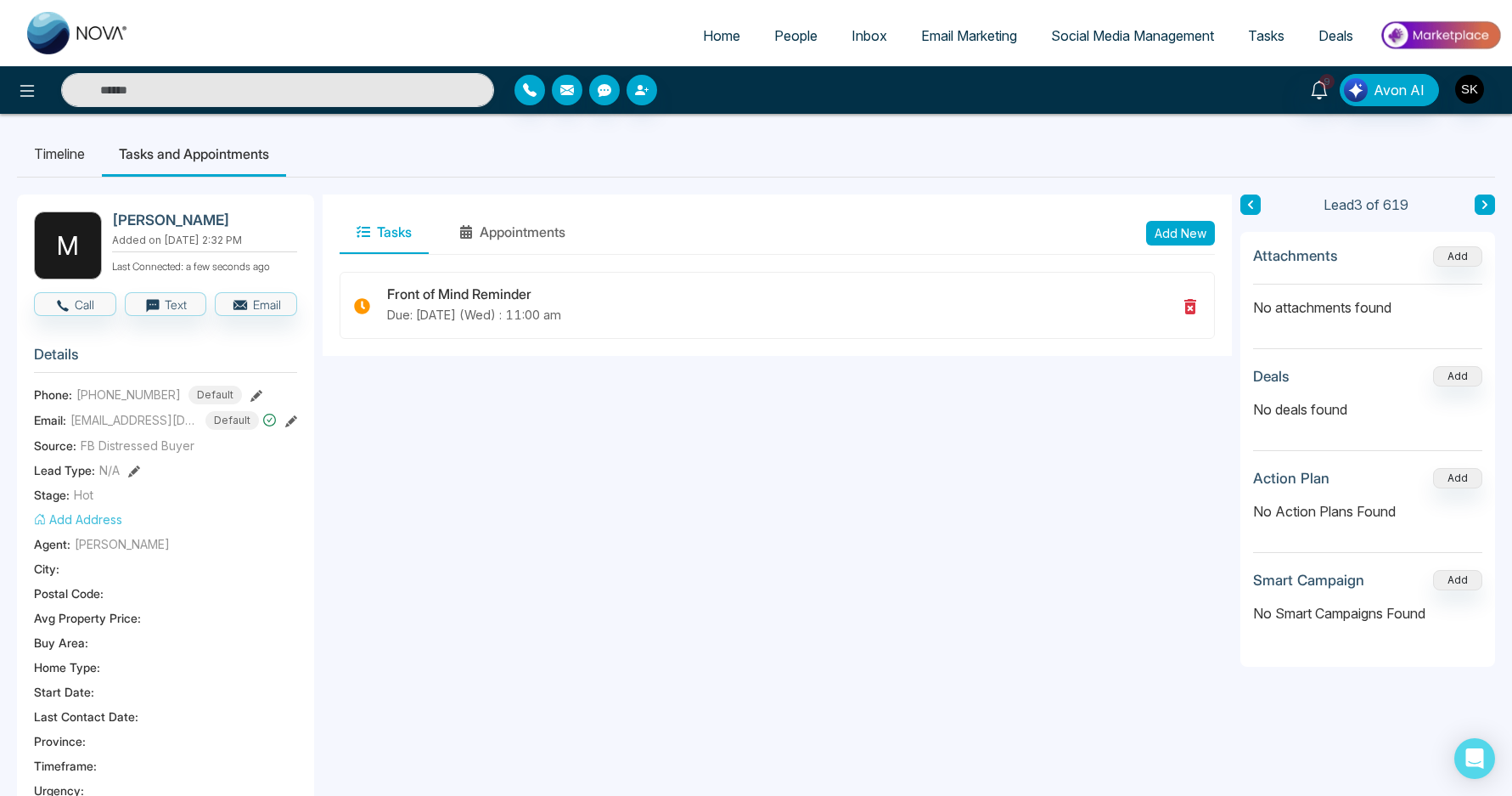
click at [691, 186] on div "M [PERSON_NAME] Added on [DATE] 2:32 PM Last Connected: a few seconds ago Call …" at bounding box center [756, 720] width 1478 height 1085
click at [1322, 96] on icon at bounding box center [1319, 90] width 19 height 19
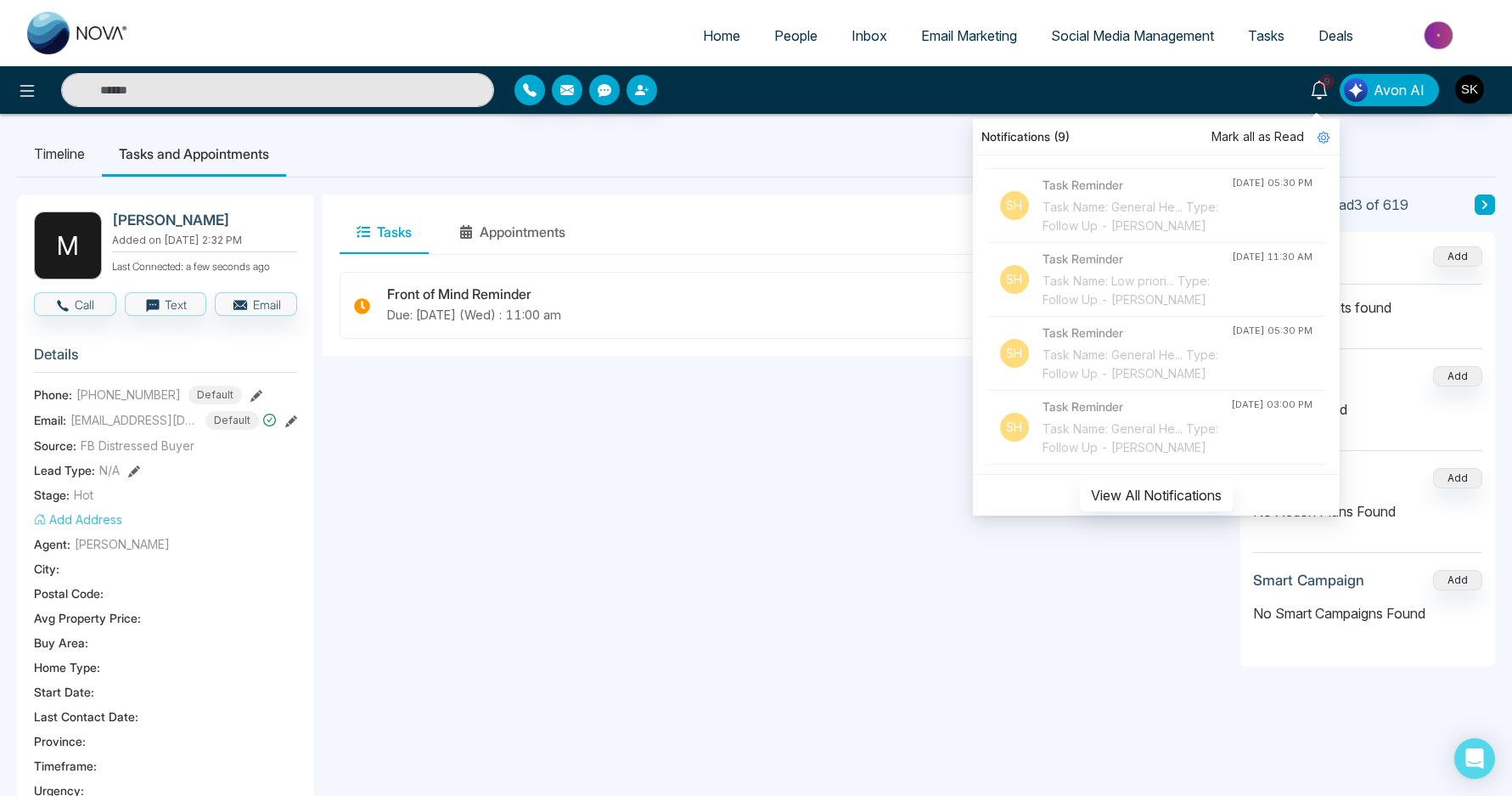
scroll to position [0, 0]
click at [549, 183] on div "M [PERSON_NAME] Added on [DATE] 2:32 PM Last Connected: a few seconds ago Call …" at bounding box center [756, 720] width 1478 height 1085
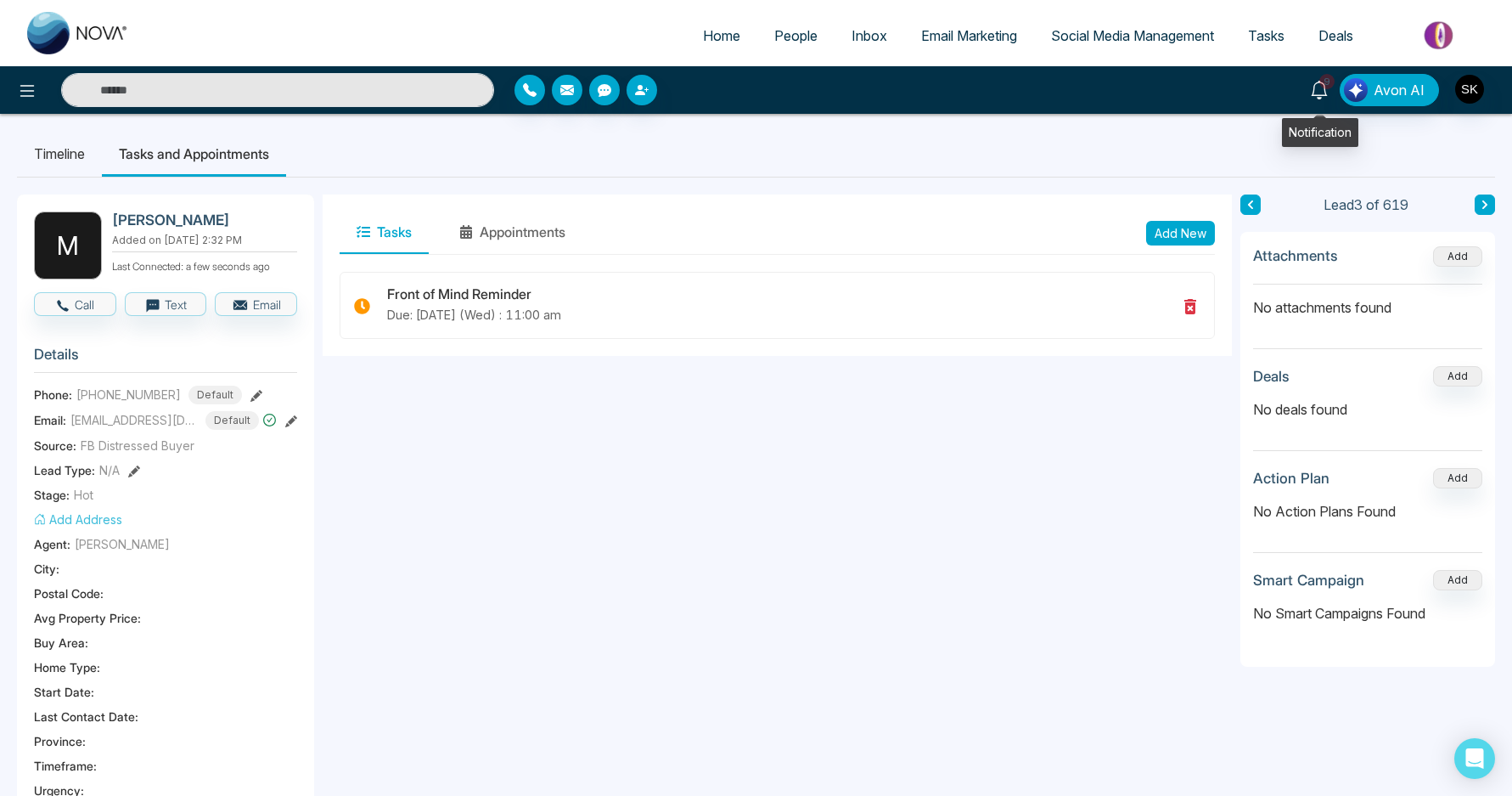
click at [1327, 92] on icon at bounding box center [1319, 90] width 19 height 19
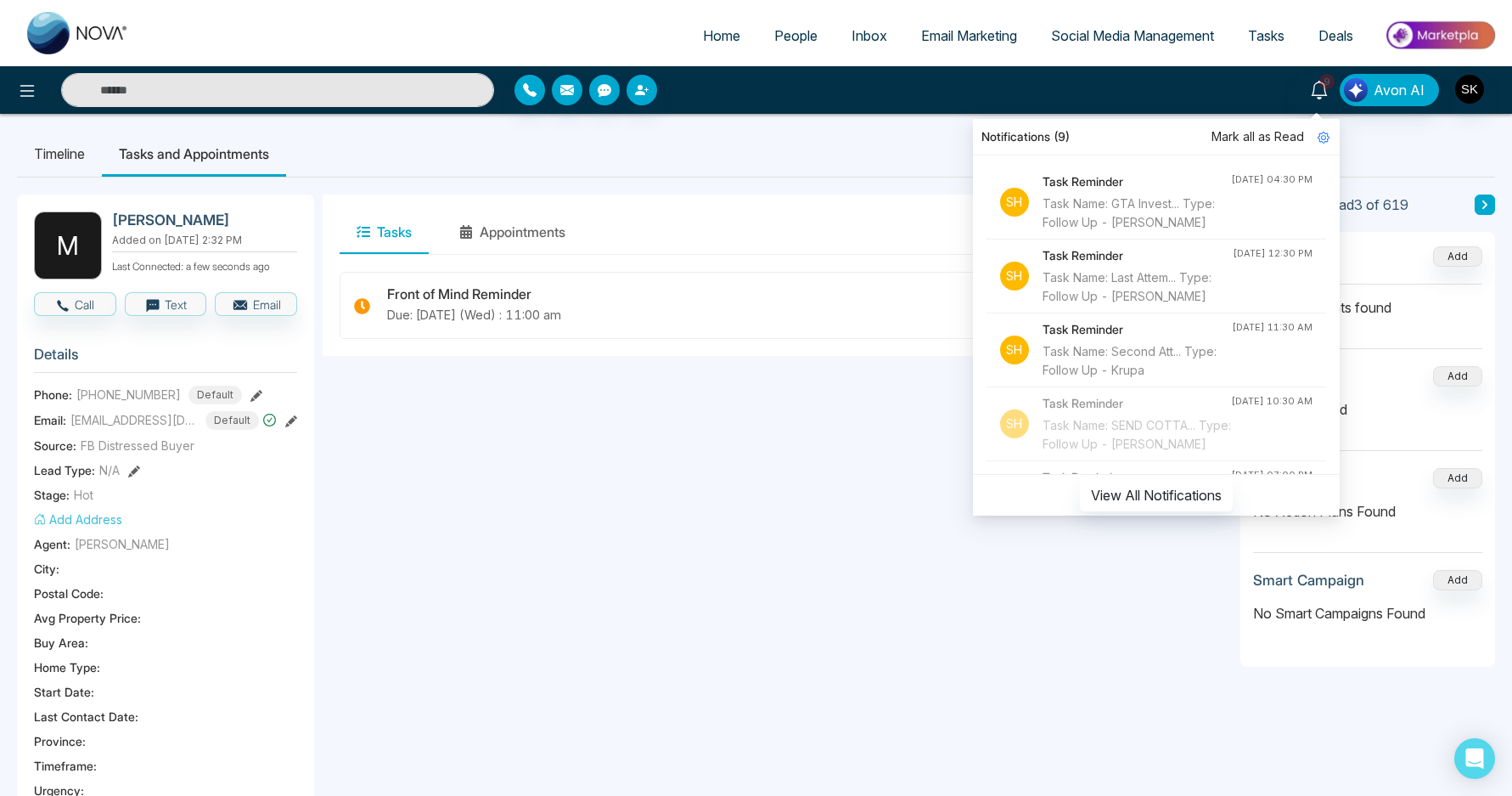
click at [793, 200] on div "Tasks Appointments Add New" at bounding box center [776, 232] width 909 height 77
